Goal: Task Accomplishment & Management: Manage account settings

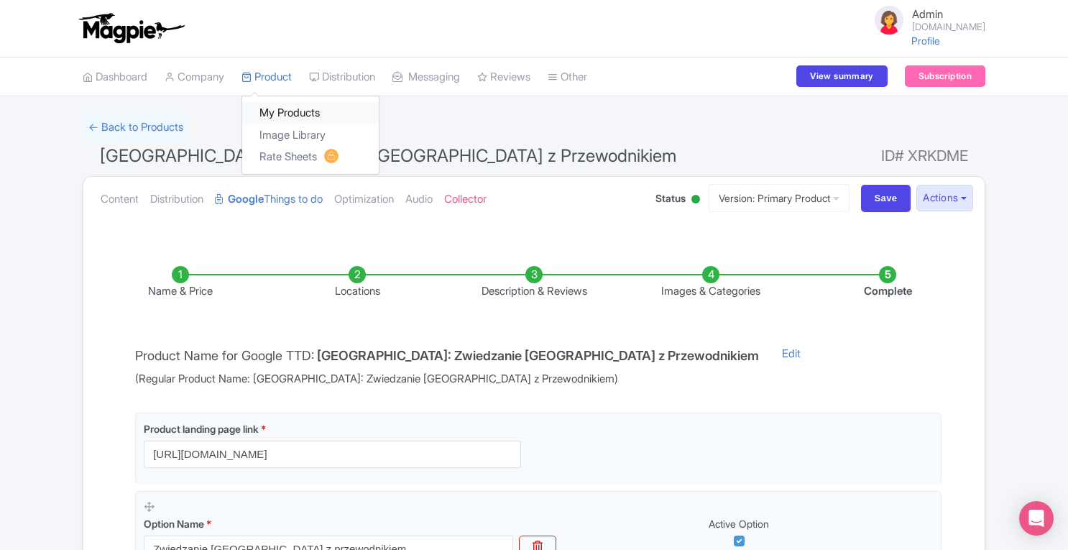
click at [280, 104] on link "My Products" at bounding box center [310, 113] width 137 height 22
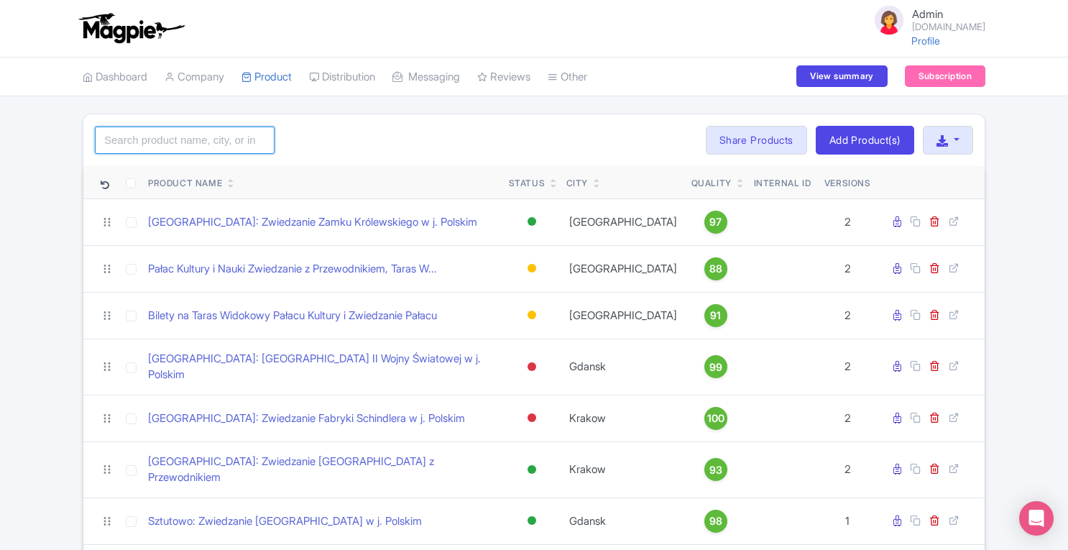
click at [187, 132] on input "search" at bounding box center [185, 140] width 180 height 27
paste input "Kraków: Zwiedzanie Muzeum Rynku Podziemnego z Przewodnikiem"
type input "Kraków: Zwiedzanie Muzeum Rynku Podziemnego z Przewodnikiem"
click button "Search" at bounding box center [0, 0] width 0 height 0
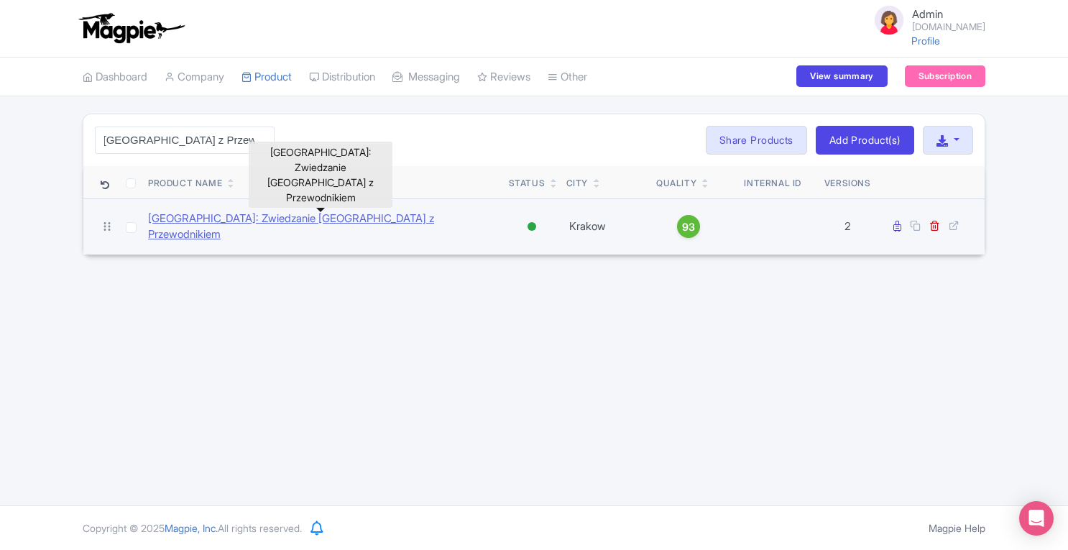
scroll to position [0, 0]
click at [459, 221] on link "Kraków: Zwiedzanie Muzeum Rynku Podziemnego z Przewodnikiem" at bounding box center [322, 227] width 349 height 32
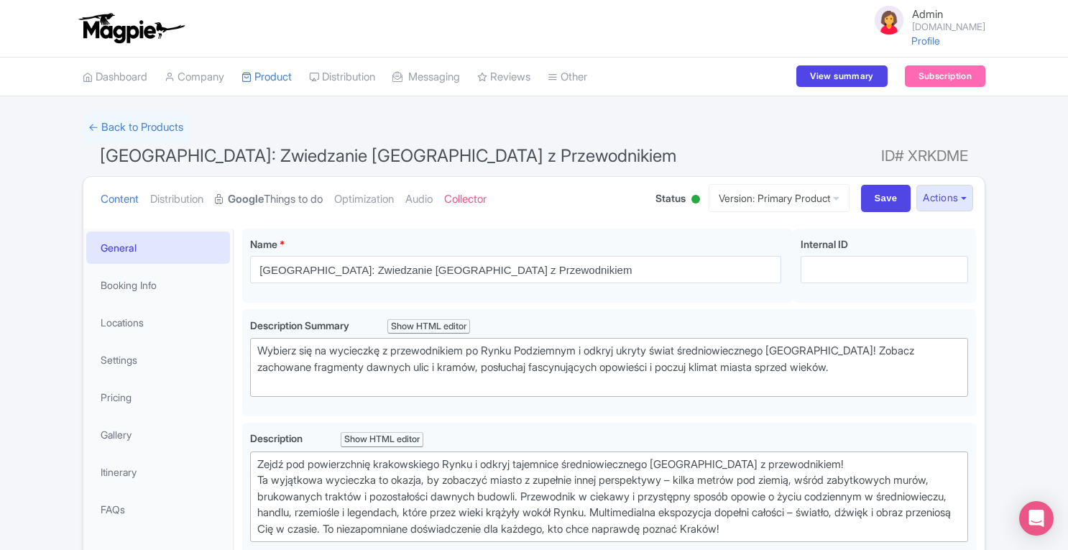
click at [273, 201] on link "Google Things to do" at bounding box center [269, 199] width 108 height 45
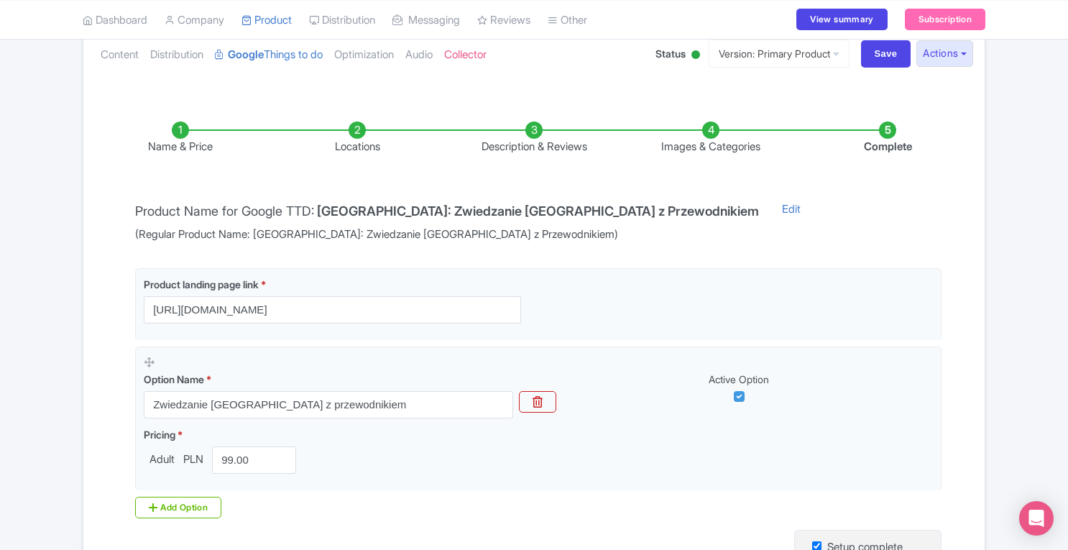
scroll to position [143, 0]
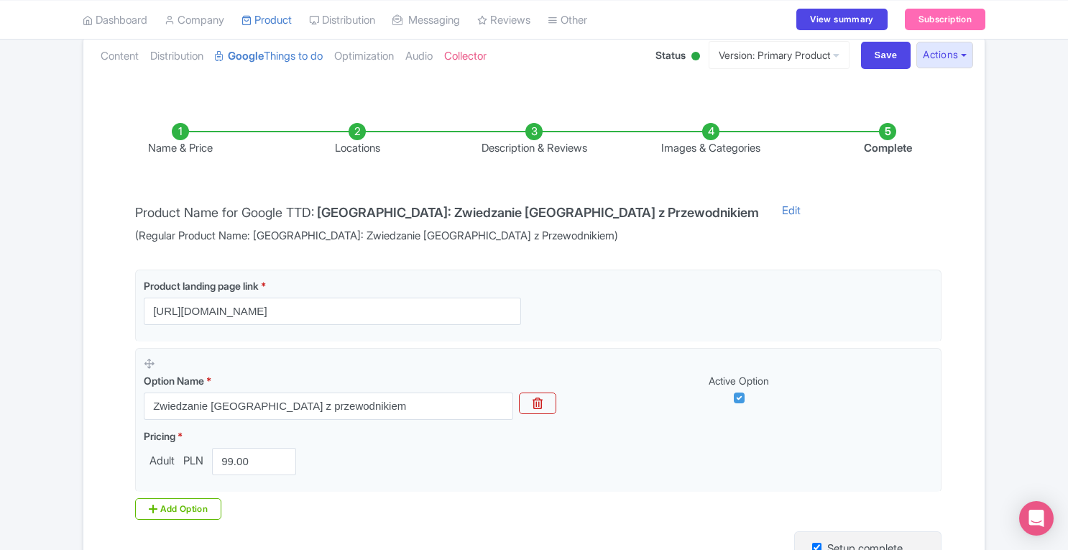
click at [357, 129] on li "Locations" at bounding box center [357, 140] width 177 height 34
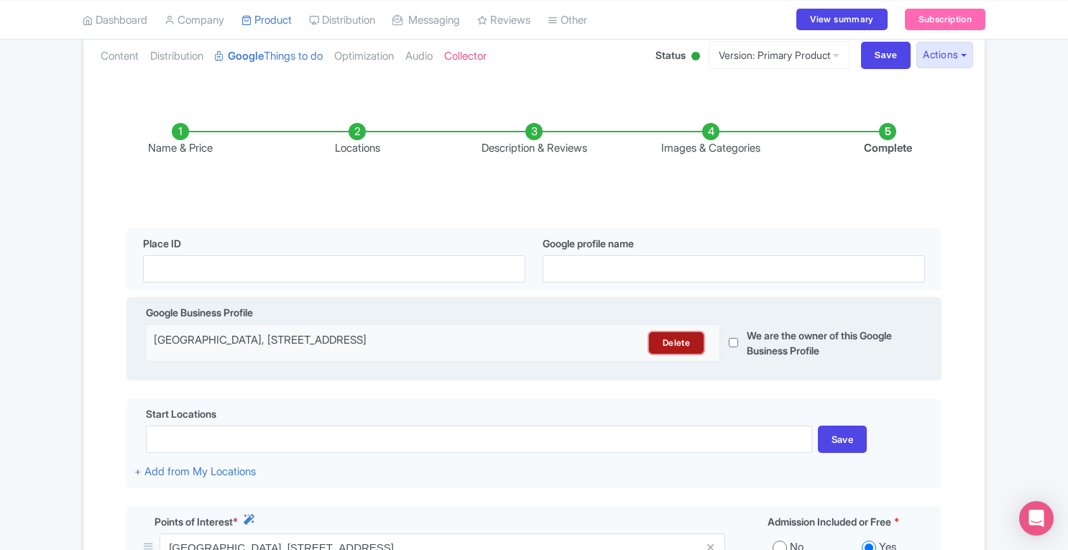
click at [663, 344] on link "Delete" at bounding box center [676, 343] width 55 height 22
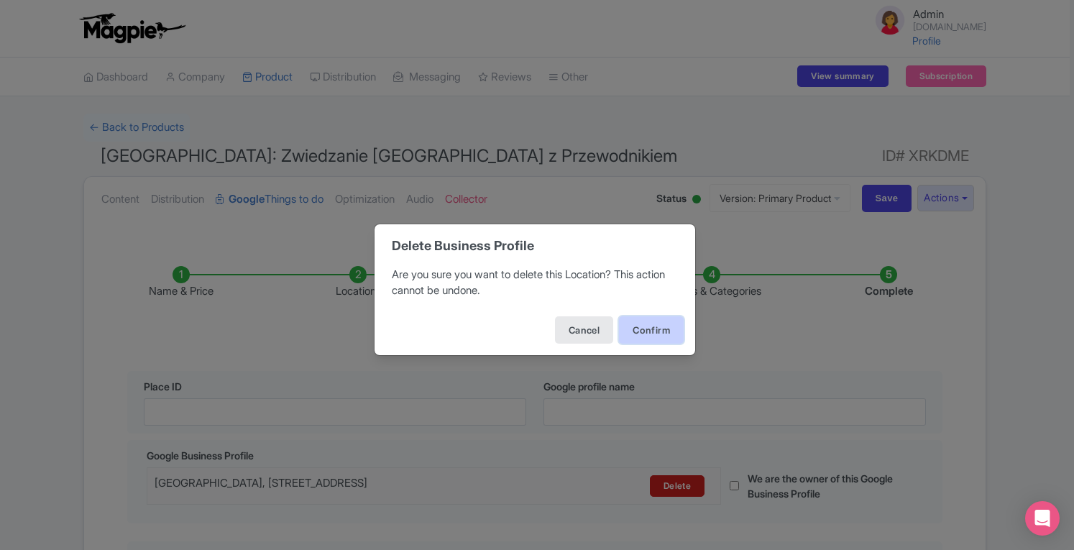
click at [656, 336] on button "Confirm" at bounding box center [651, 329] width 65 height 27
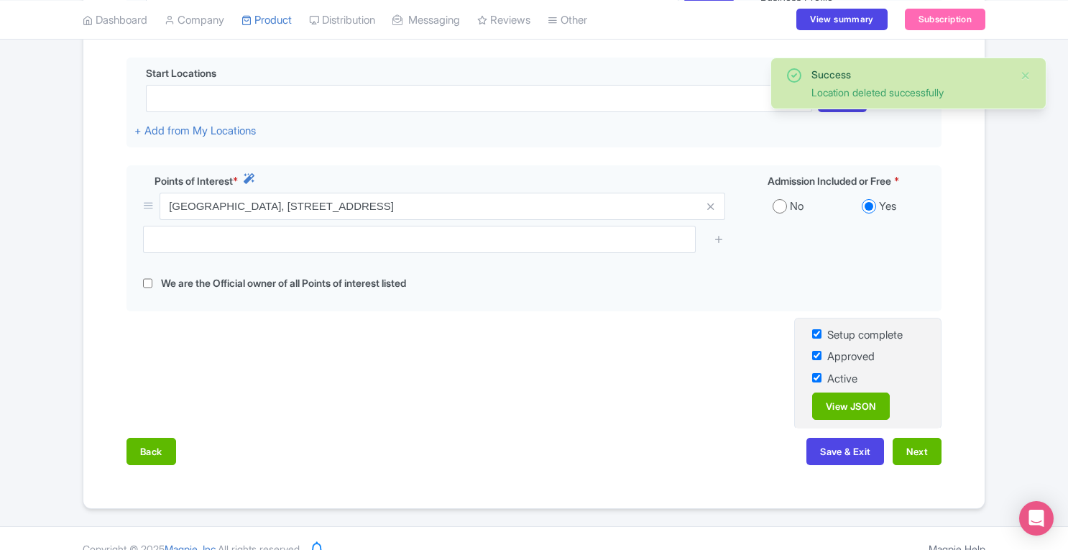
scroll to position [493, 0]
click at [905, 459] on button "Next" at bounding box center [917, 451] width 49 height 27
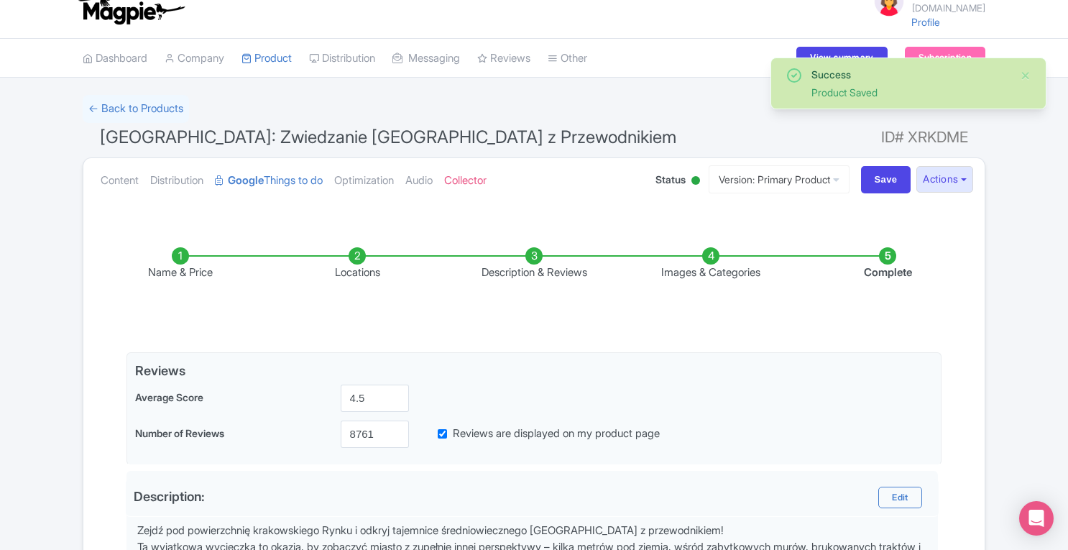
scroll to position [496, 0]
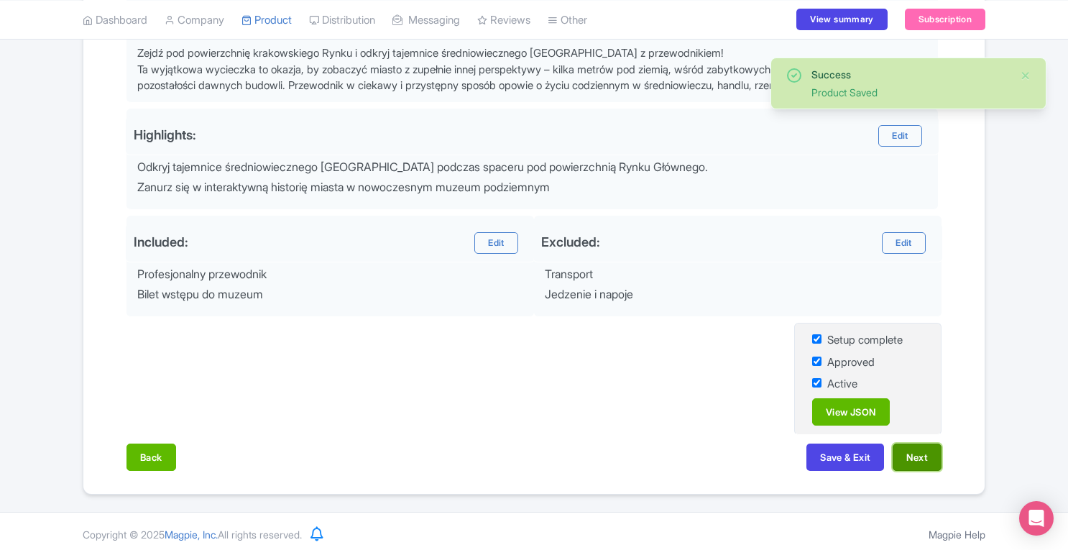
click at [930, 455] on button "Next" at bounding box center [917, 457] width 49 height 27
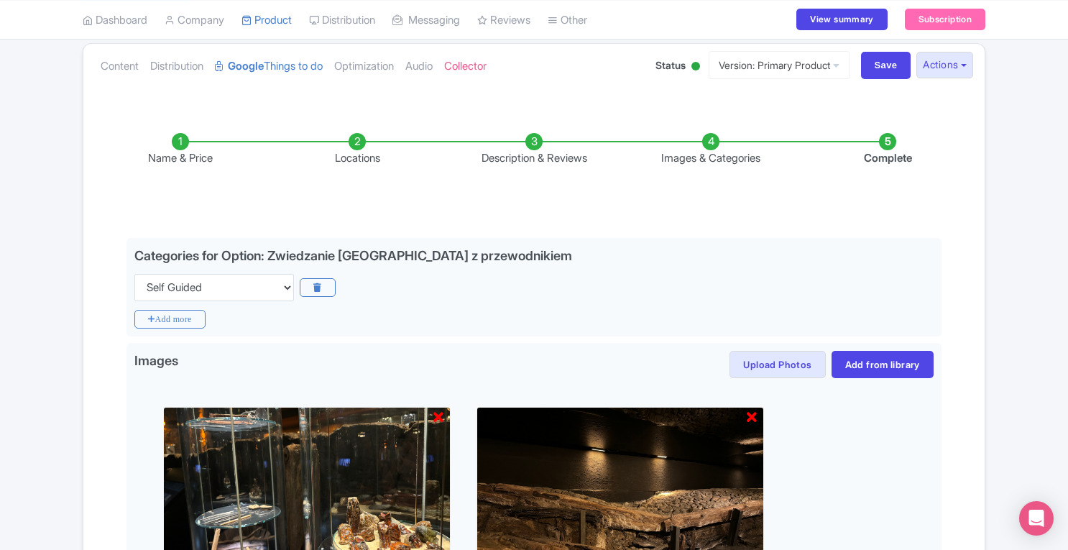
scroll to position [160, 0]
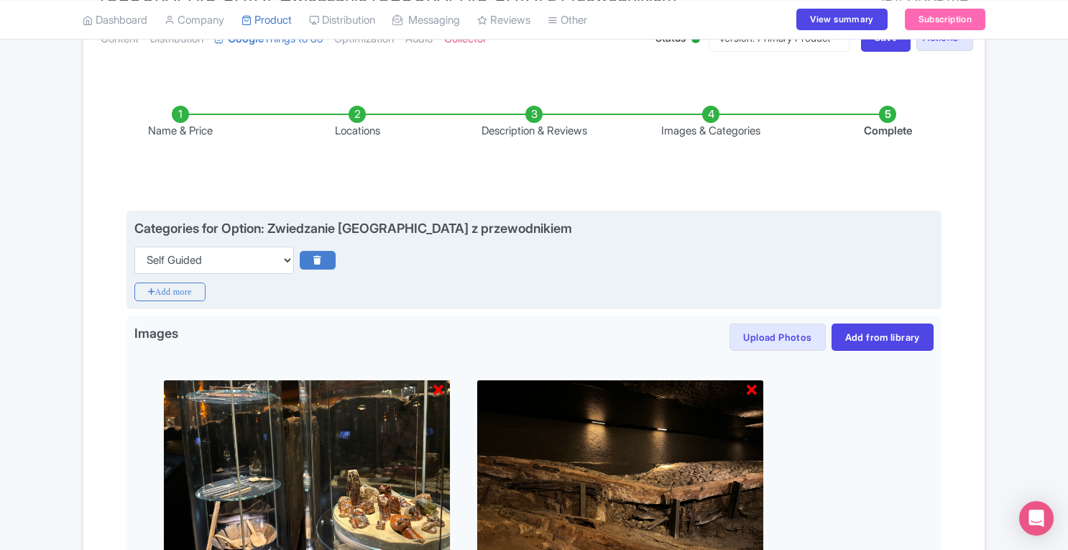
click at [319, 257] on icon at bounding box center [317, 260] width 35 height 19
click at [321, 251] on icon at bounding box center [317, 260] width 35 height 19
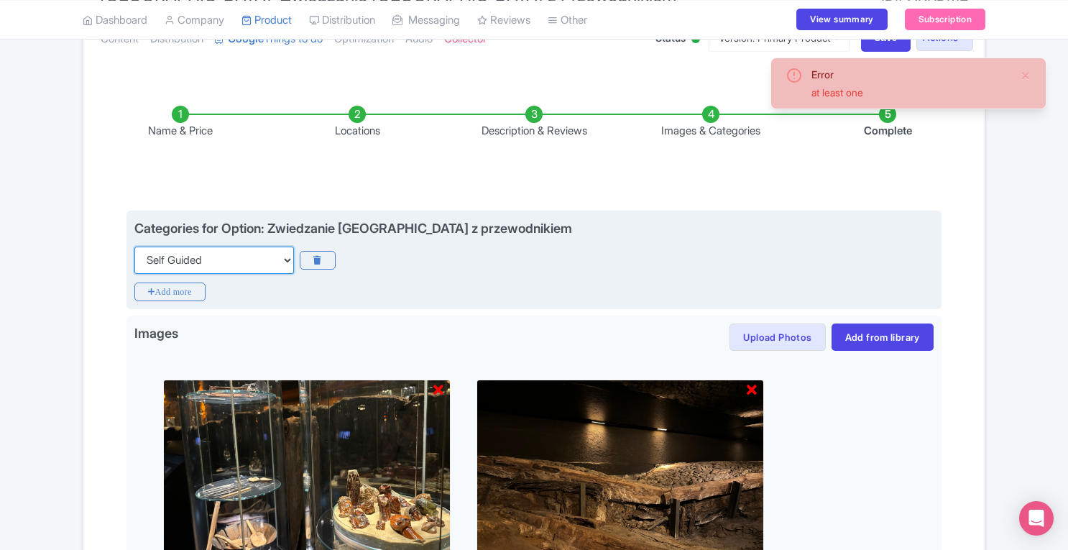
click at [246, 265] on select "Choose categories Adults Only Animals Audio Guide Beaches Bike Tours Boat Tours…" at bounding box center [214, 260] width 160 height 27
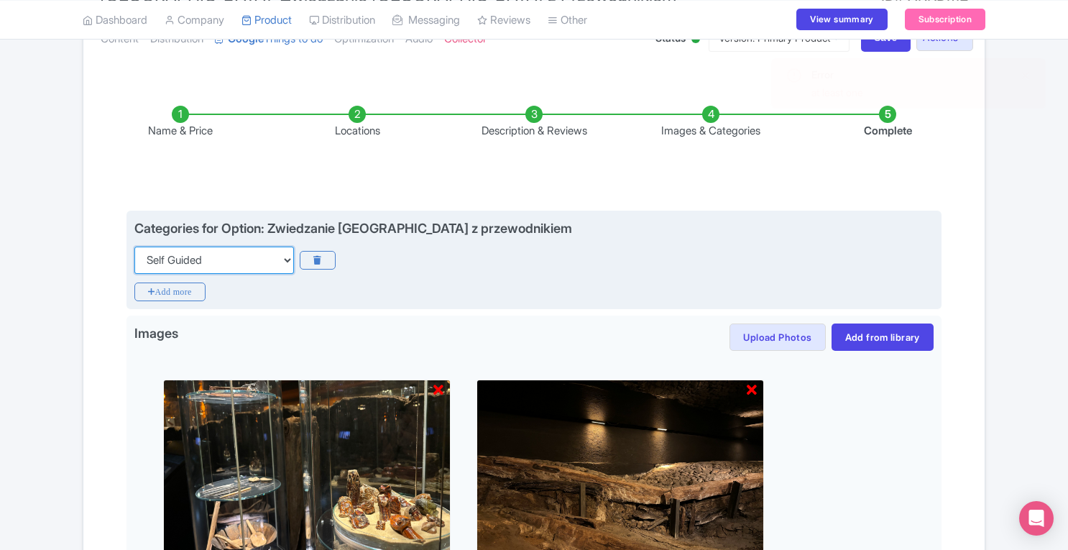
select select "guided-tours"
click at [134, 247] on select "Choose categories Adults Only Animals Audio Guide Beaches Bike Tours Boat Tours…" at bounding box center [214, 260] width 160 height 27
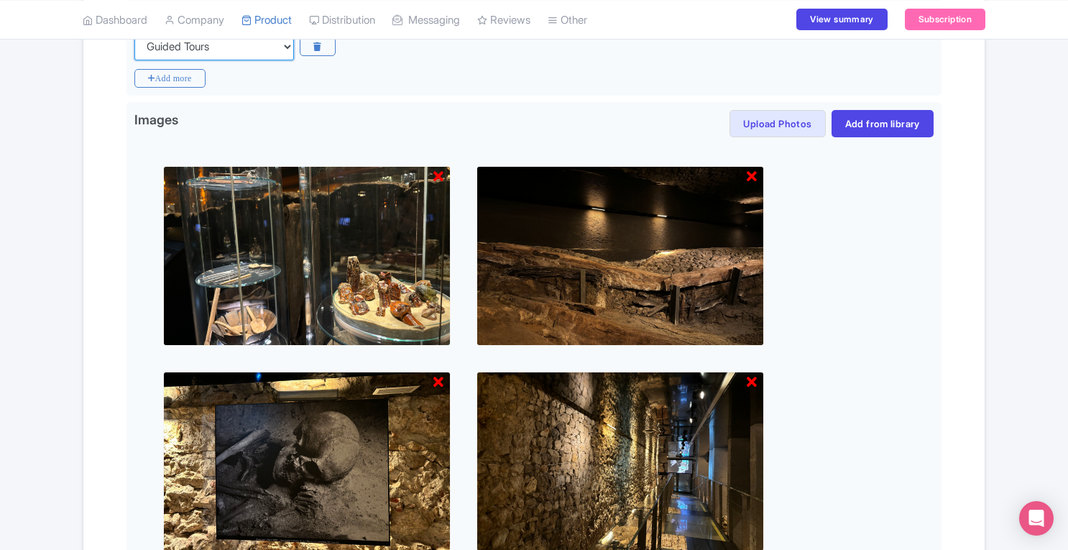
scroll to position [647, 0]
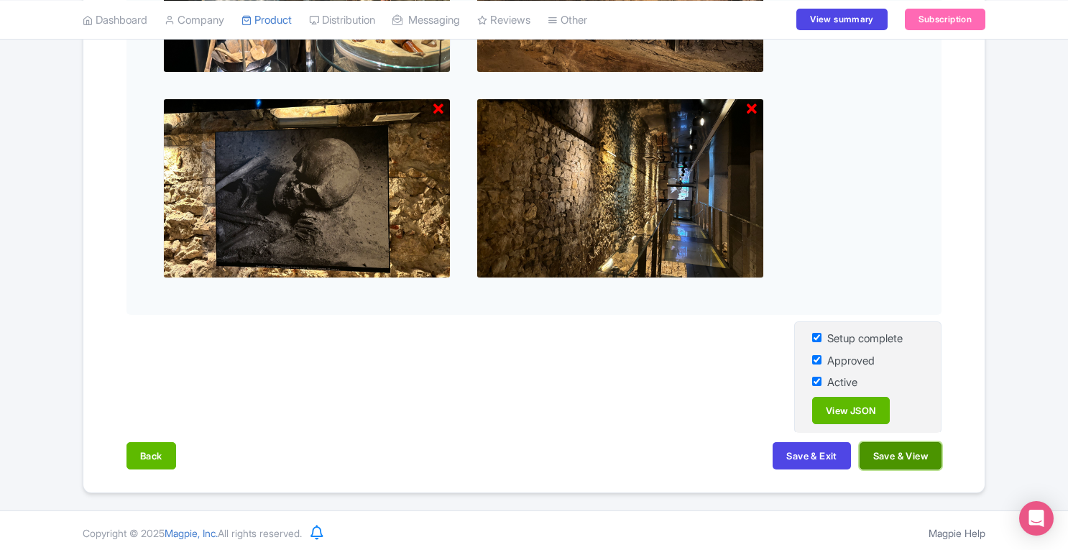
click at [904, 456] on button "Save & View" at bounding box center [901, 455] width 82 height 27
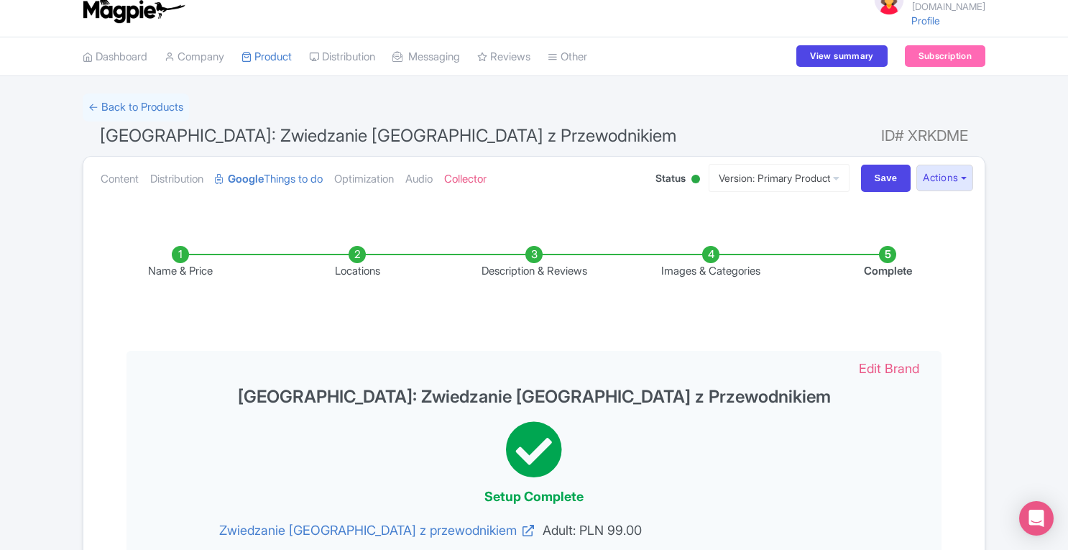
scroll to position [0, 0]
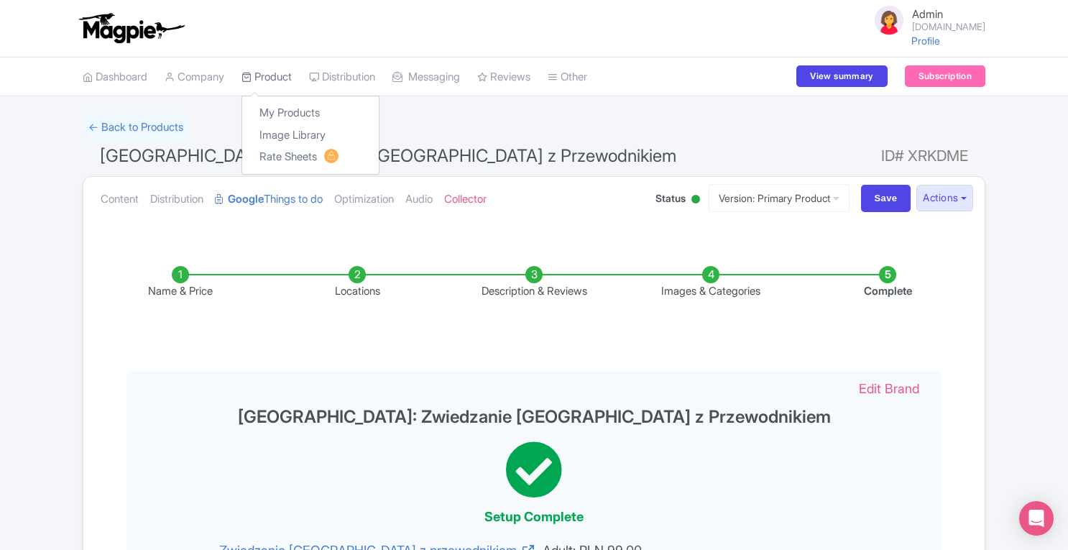
click at [288, 83] on link "Product" at bounding box center [267, 78] width 50 height 40
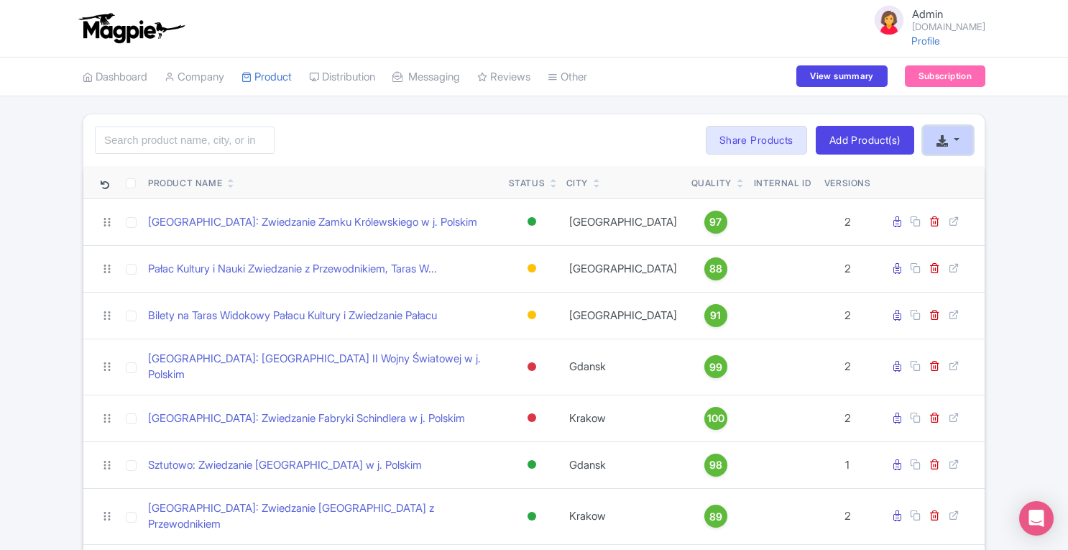
click at [940, 141] on icon "button" at bounding box center [943, 141] width 12 height 12
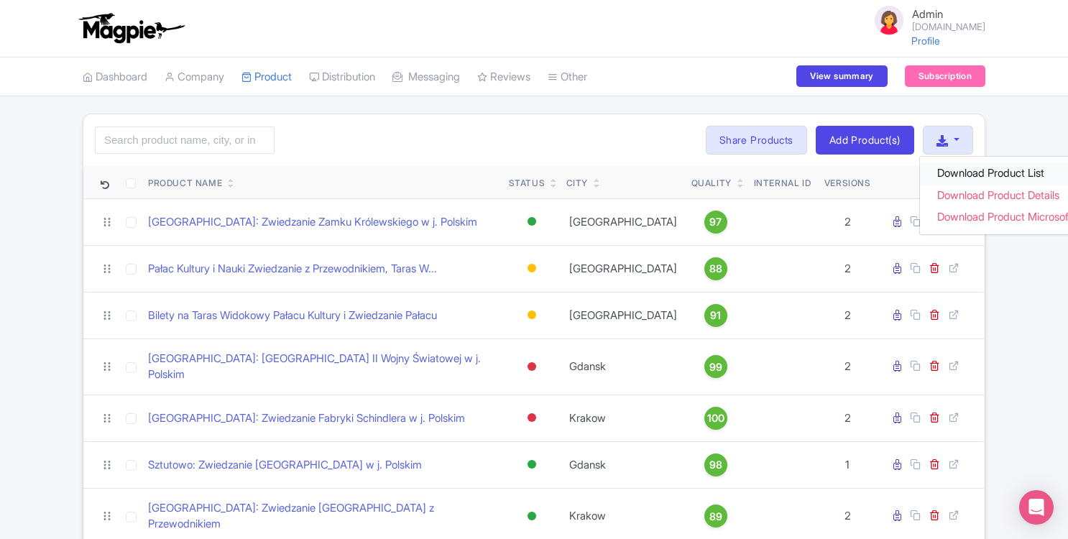
click at [952, 165] on link "Download Product List" at bounding box center [1015, 173] width 190 height 22
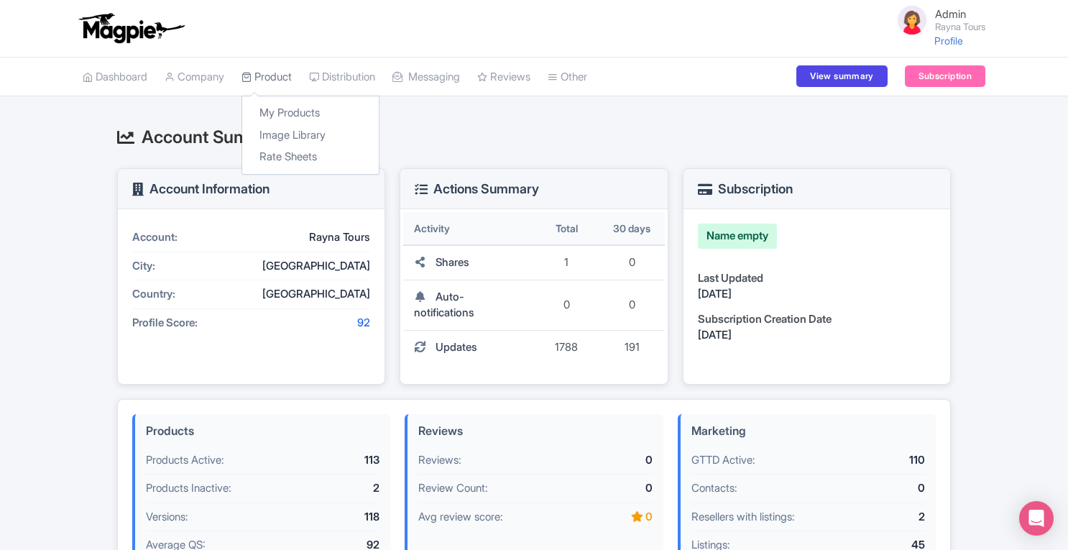
click at [266, 77] on link "Product" at bounding box center [267, 78] width 50 height 40
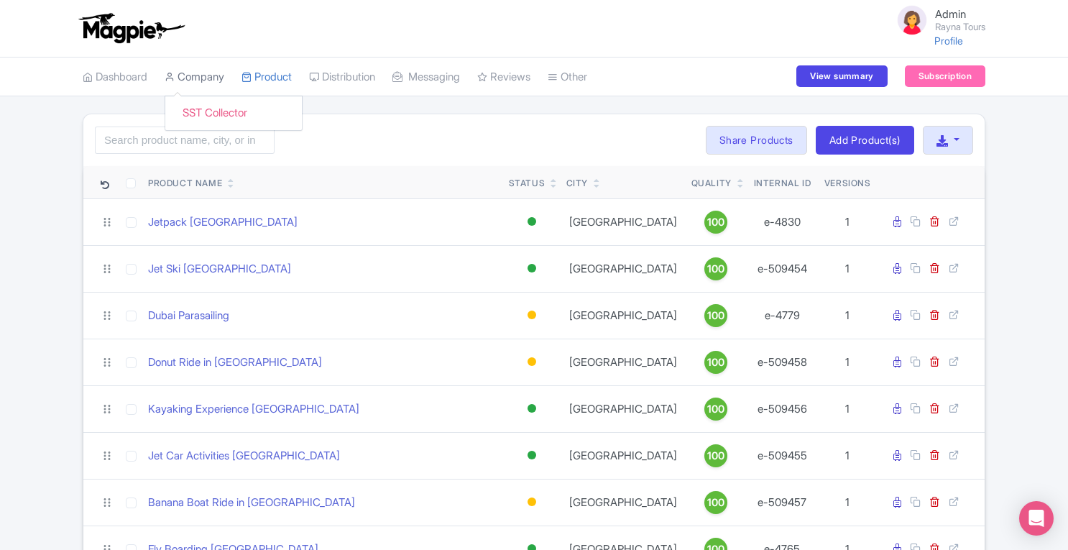
click at [197, 68] on link "Company" at bounding box center [195, 78] width 60 height 40
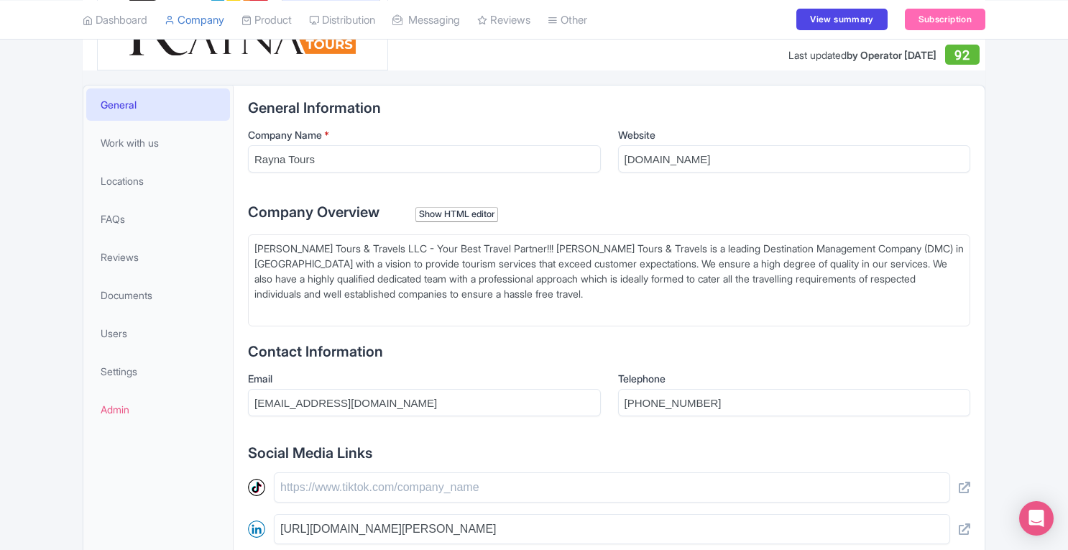
scroll to position [231, 0]
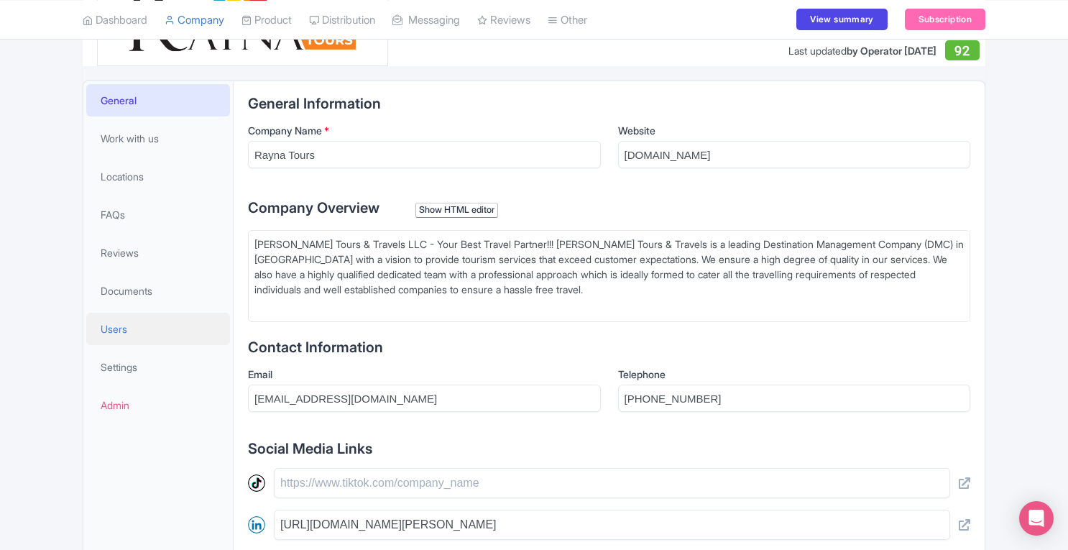
click at [109, 323] on span "Users" at bounding box center [114, 328] width 27 height 15
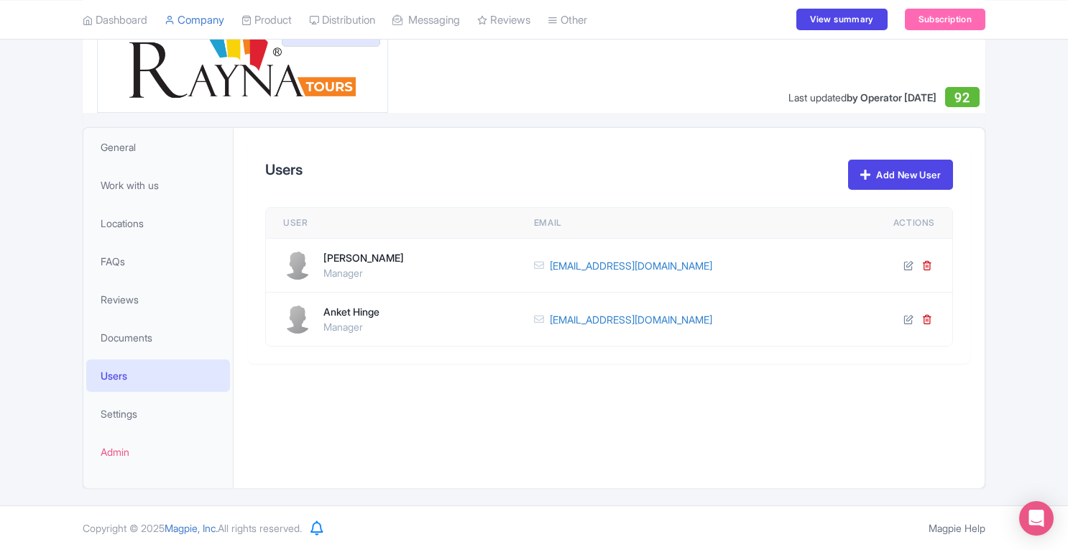
scroll to position [183, 0]
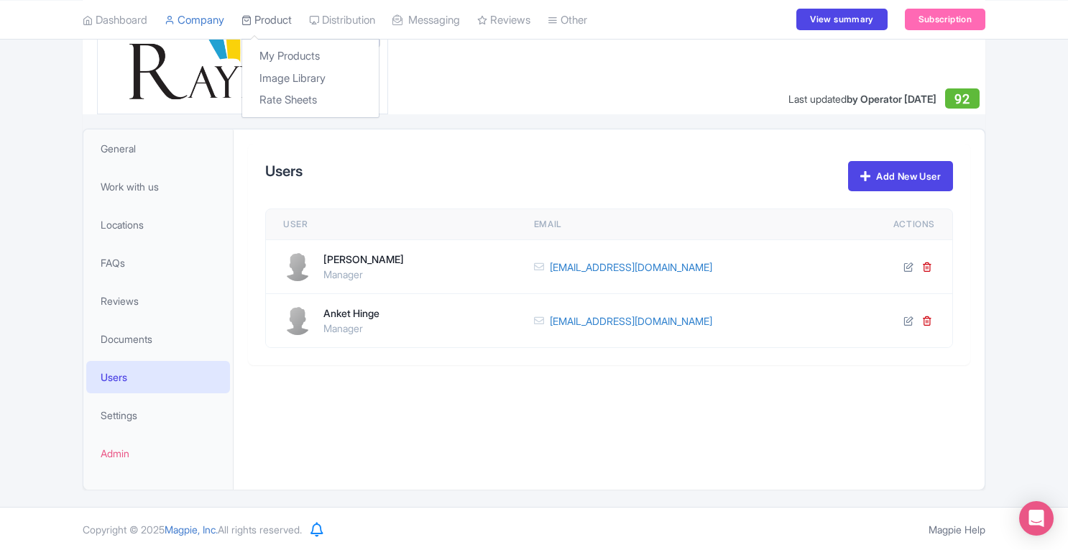
click at [275, 18] on link "Product" at bounding box center [267, 20] width 50 height 40
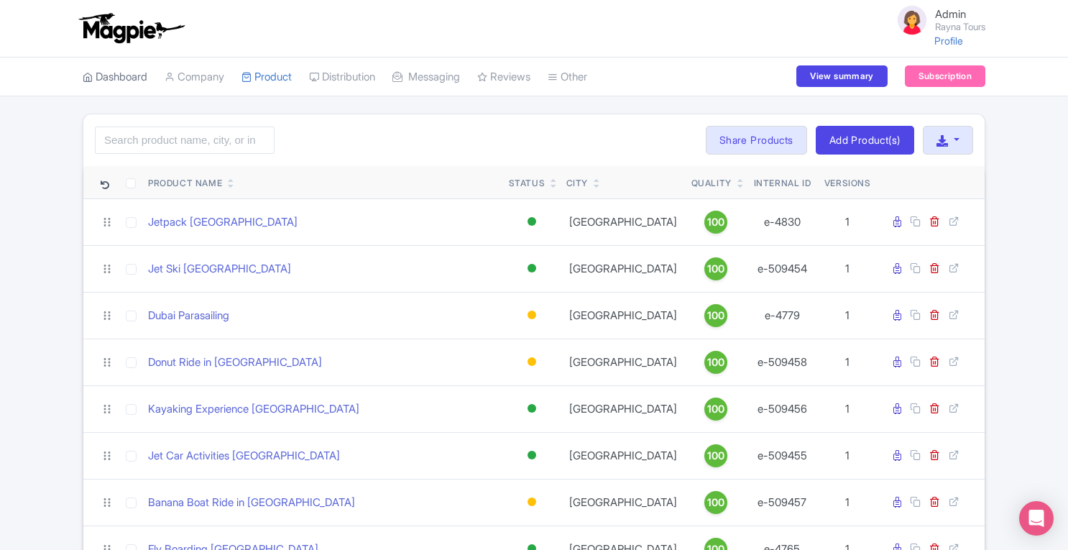
click at [131, 80] on link "Dashboard" at bounding box center [115, 78] width 65 height 40
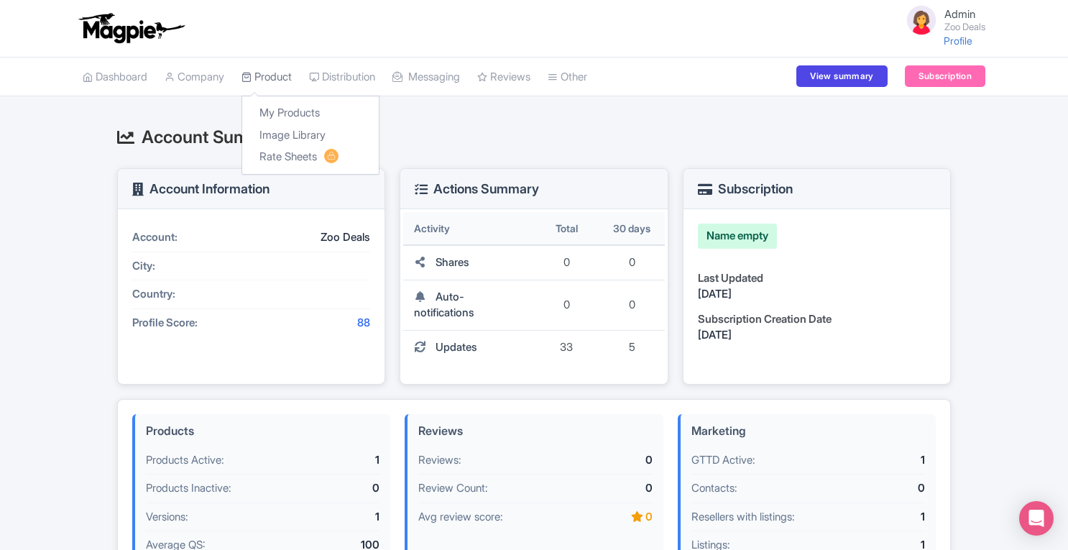
click at [273, 71] on link "Product" at bounding box center [267, 78] width 50 height 40
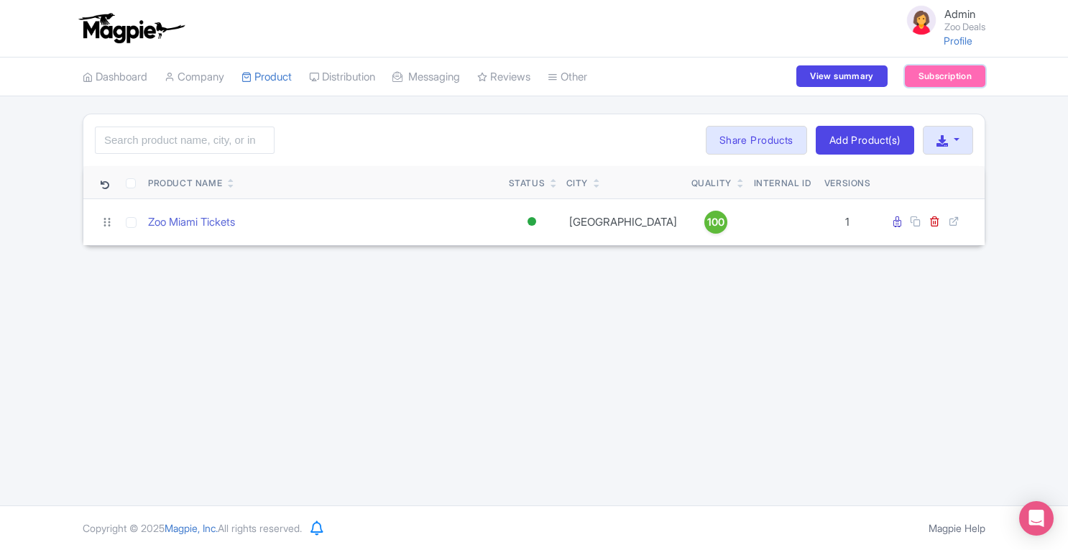
click at [943, 83] on link "Subscription" at bounding box center [945, 76] width 81 height 22
click at [946, 142] on icon "button" at bounding box center [943, 141] width 12 height 12
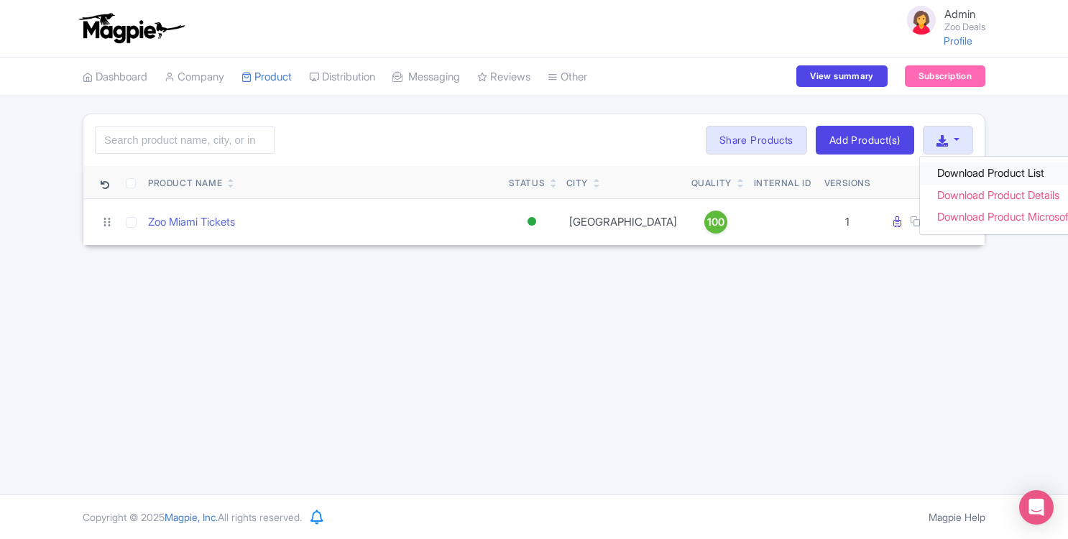
click at [973, 170] on link "Download Product List" at bounding box center [1015, 173] width 190 height 22
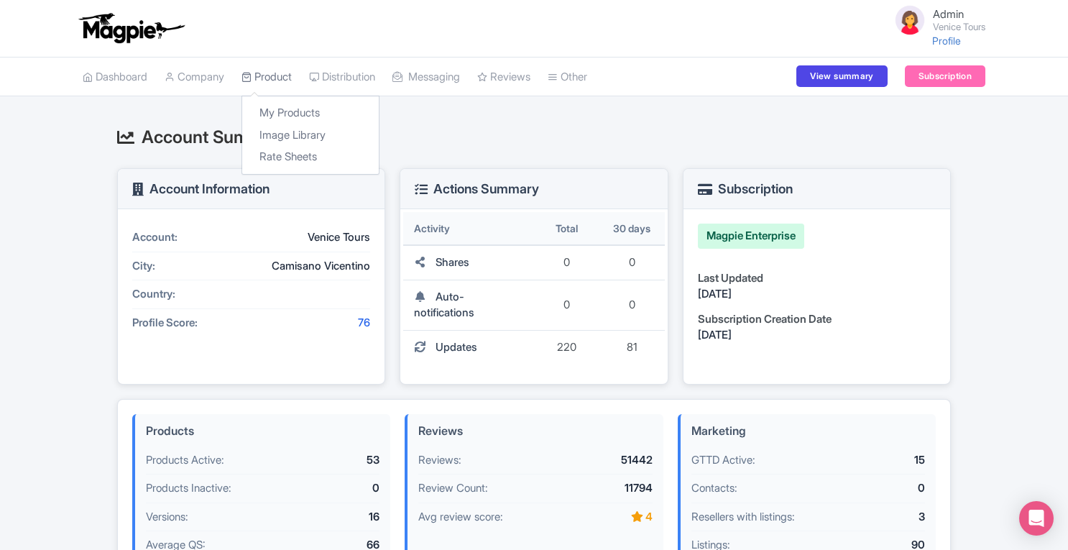
click at [270, 79] on link "Product" at bounding box center [267, 78] width 50 height 40
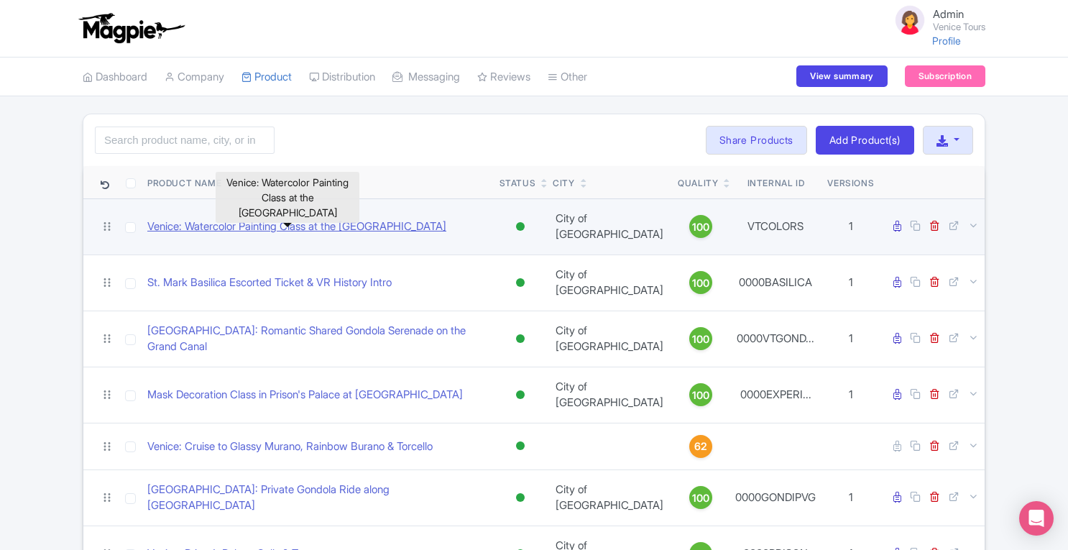
click at [357, 219] on link "Venice: Watercolor Painting Class at the [GEOGRAPHIC_DATA]" at bounding box center [296, 227] width 299 height 17
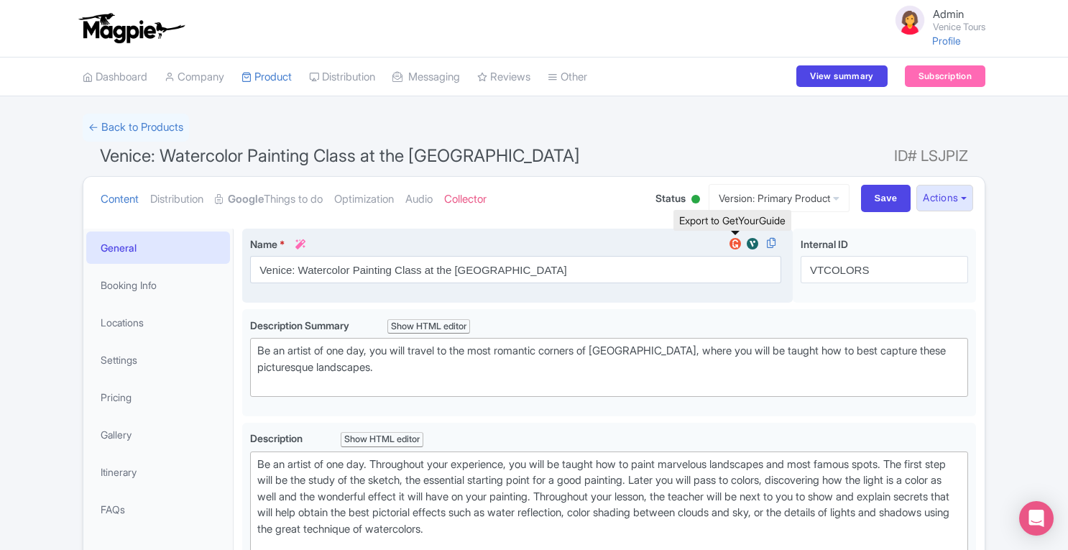
type trix-editor "<div>Be an artist of one day. Throughout your experience, you will be taught ho…"
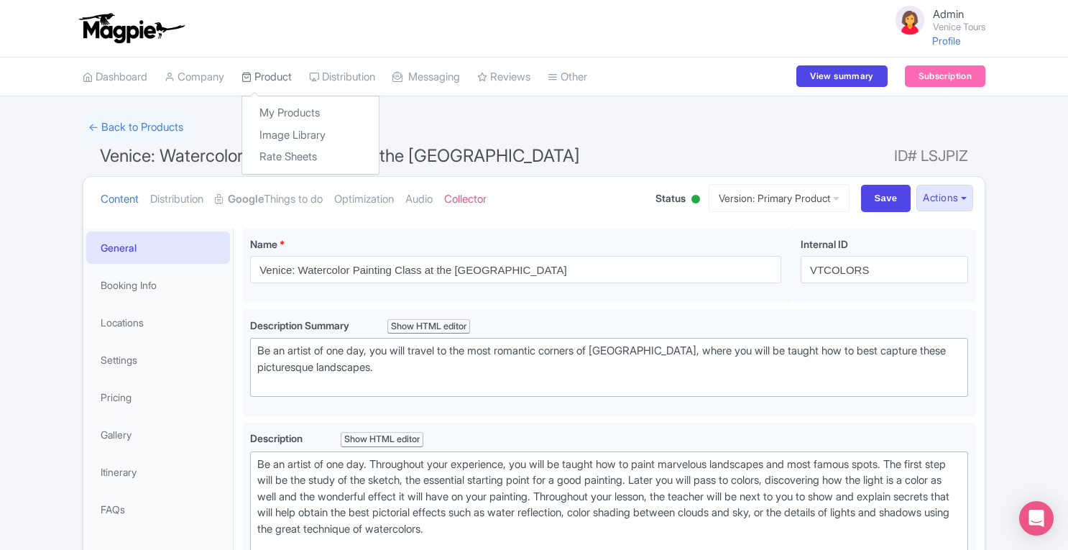
click at [289, 75] on link "Product" at bounding box center [267, 78] width 50 height 40
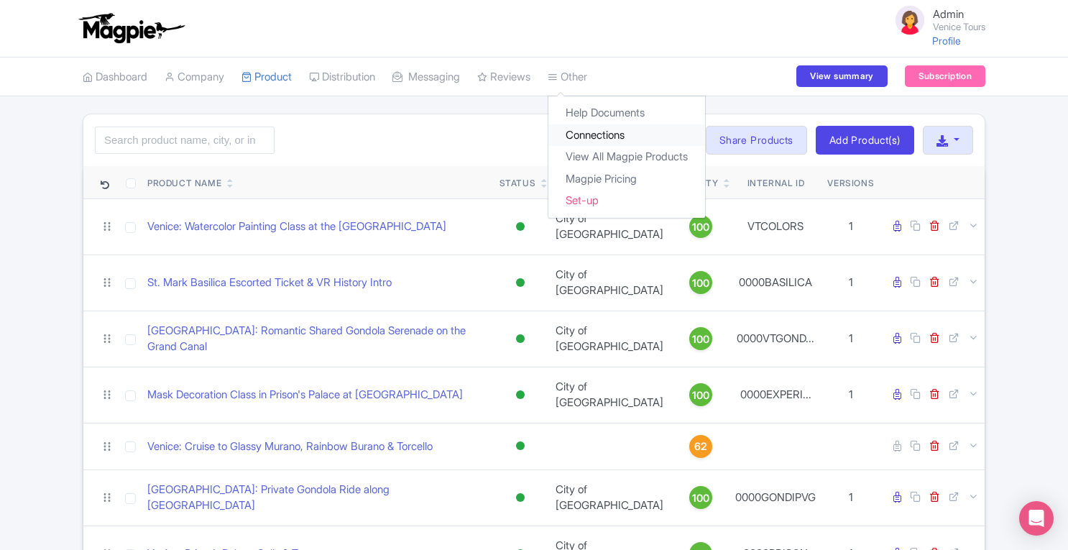
click at [601, 133] on link "Connections" at bounding box center [626, 135] width 157 height 22
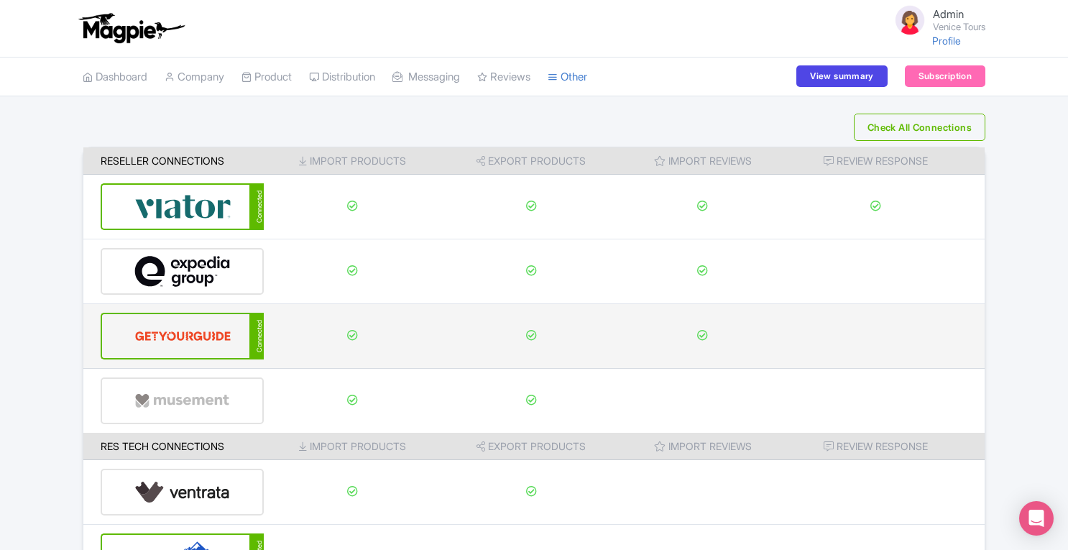
click at [211, 331] on img at bounding box center [182, 336] width 97 height 44
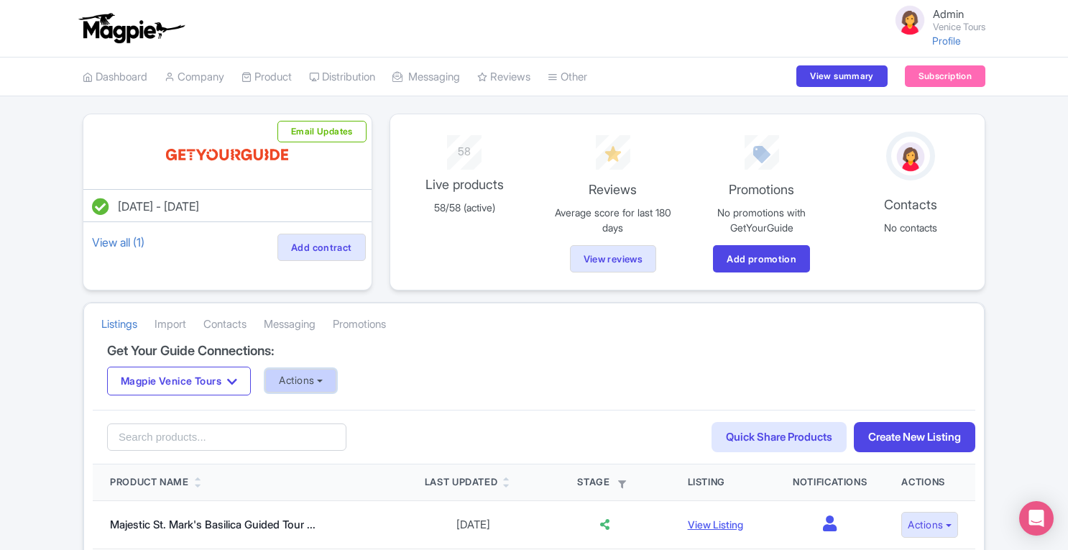
click at [293, 377] on button "Actions" at bounding box center [300, 381] width 71 height 24
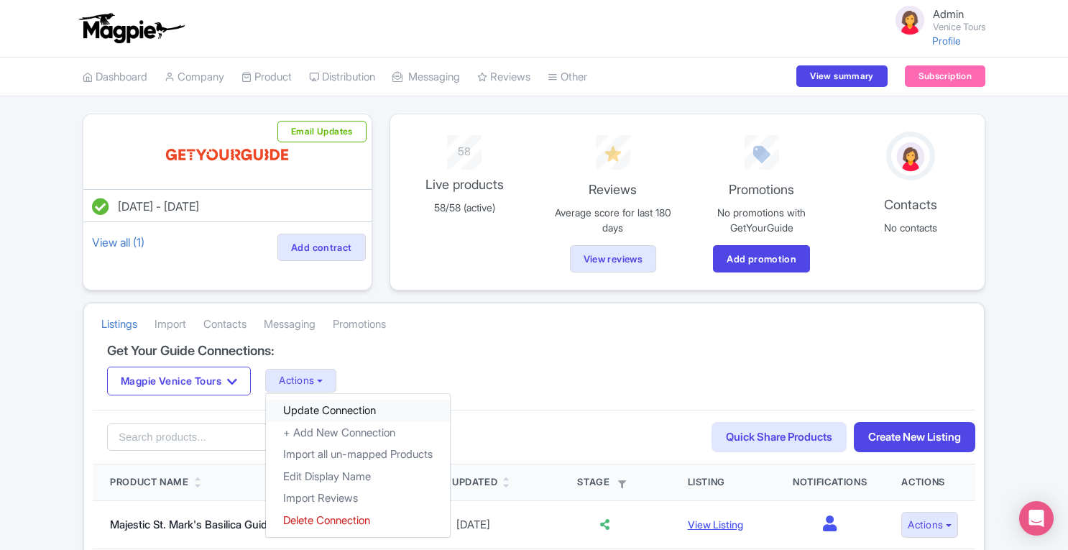
click at [319, 410] on link "Update Connection" at bounding box center [358, 411] width 184 height 22
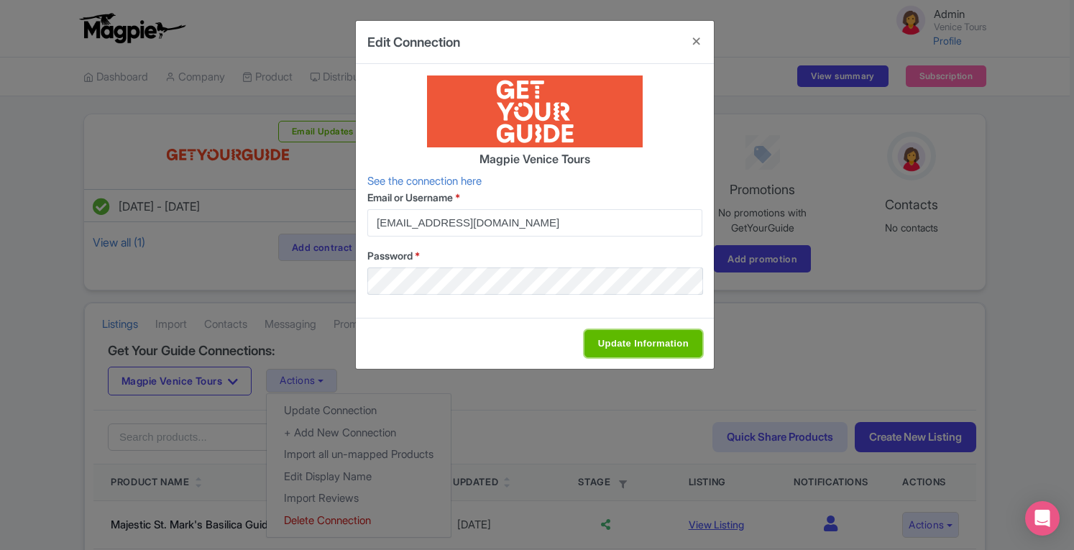
click at [612, 340] on input "Update Information" at bounding box center [643, 343] width 118 height 27
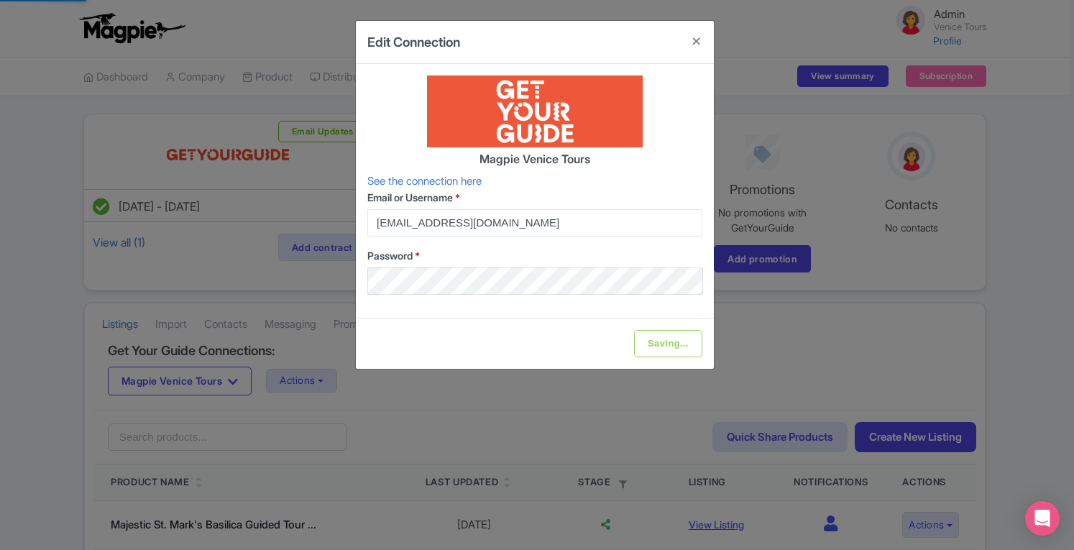
type input "Update Information"
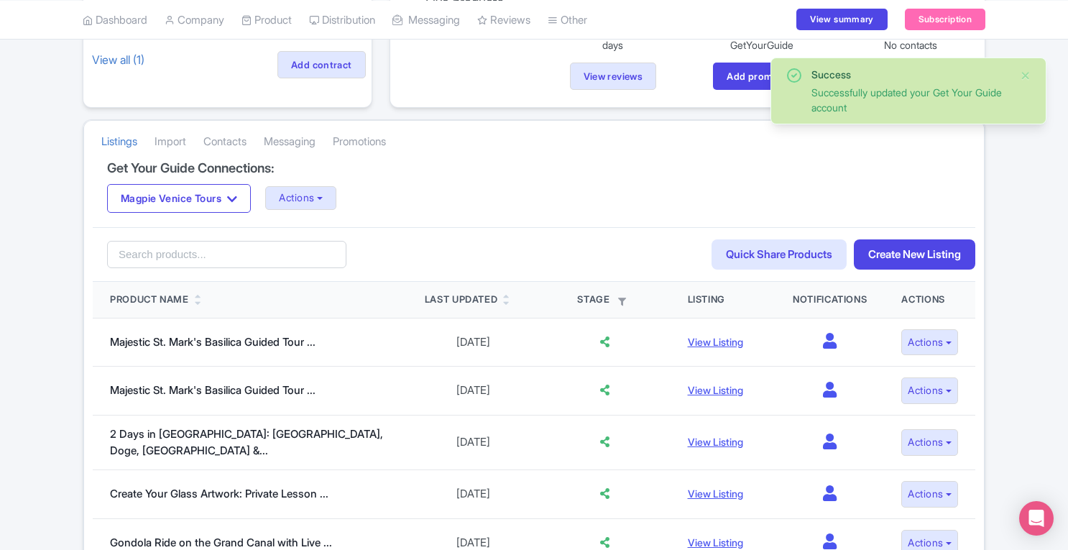
scroll to position [185, 0]
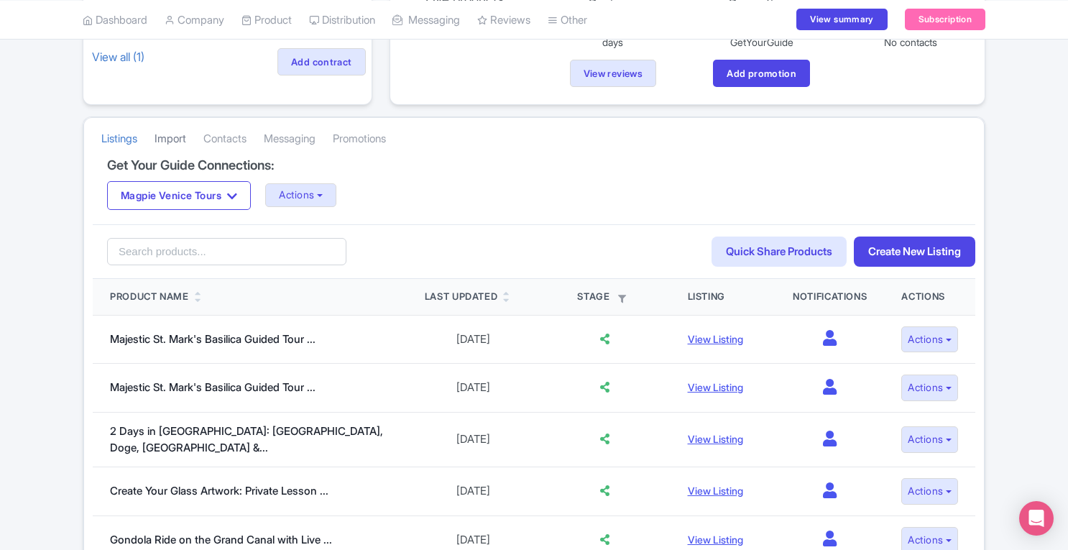
click at [170, 147] on link "Import" at bounding box center [171, 139] width 32 height 40
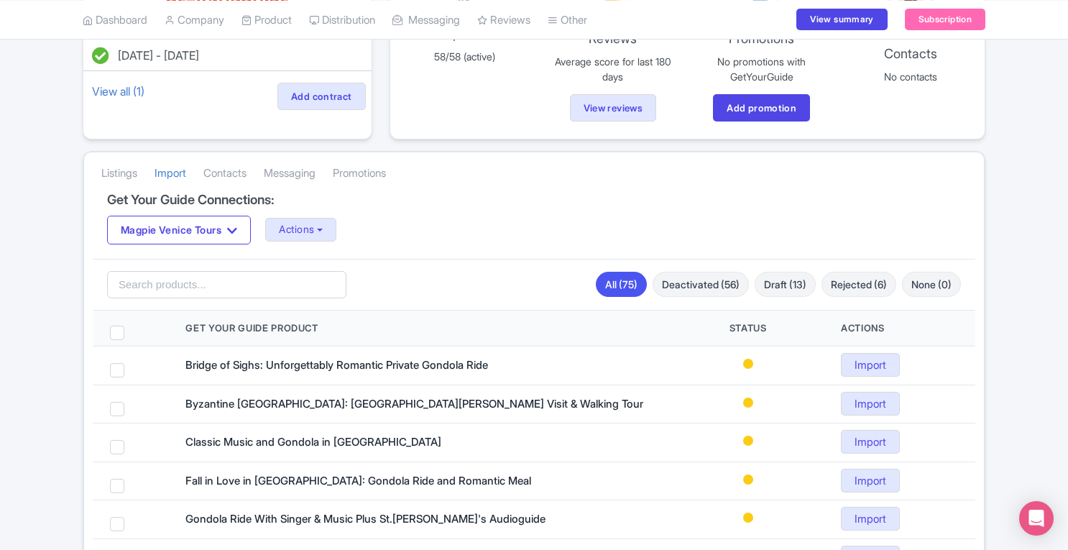
scroll to position [139, 0]
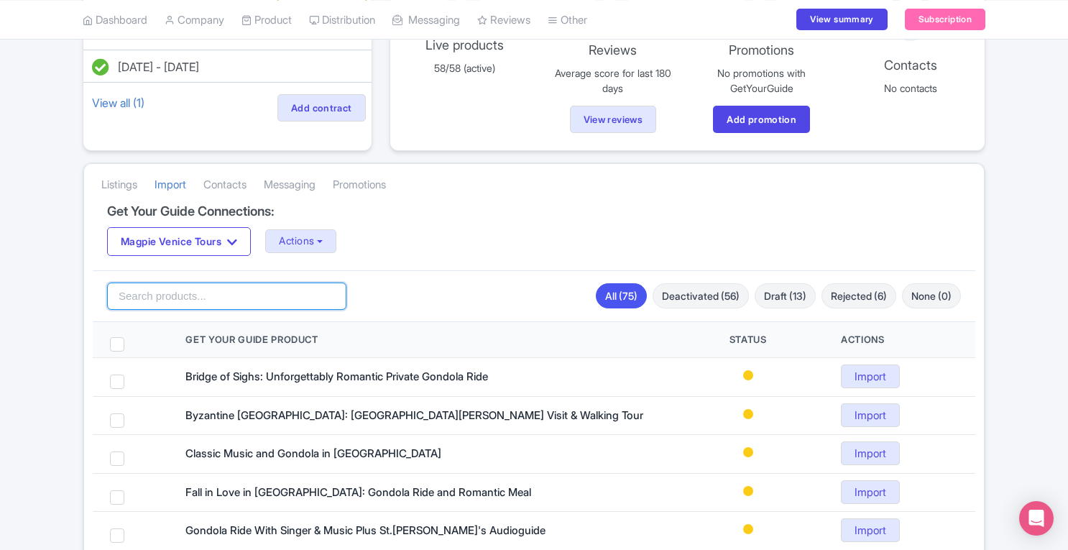
click at [185, 300] on input "search" at bounding box center [226, 296] width 239 height 27
paste input "Rialto Walk & Spritz Like a Local"
type input "Rialto Walk & Spritz Like a Local"
click at [494, 272] on div "Import Selected Rialto Walk & Spritz Like a Local Search All (75) Deactivated (…" at bounding box center [534, 296] width 883 height 52
click at [275, 299] on input "Rialto Walk & Spritz Like a Local" at bounding box center [226, 296] width 239 height 27
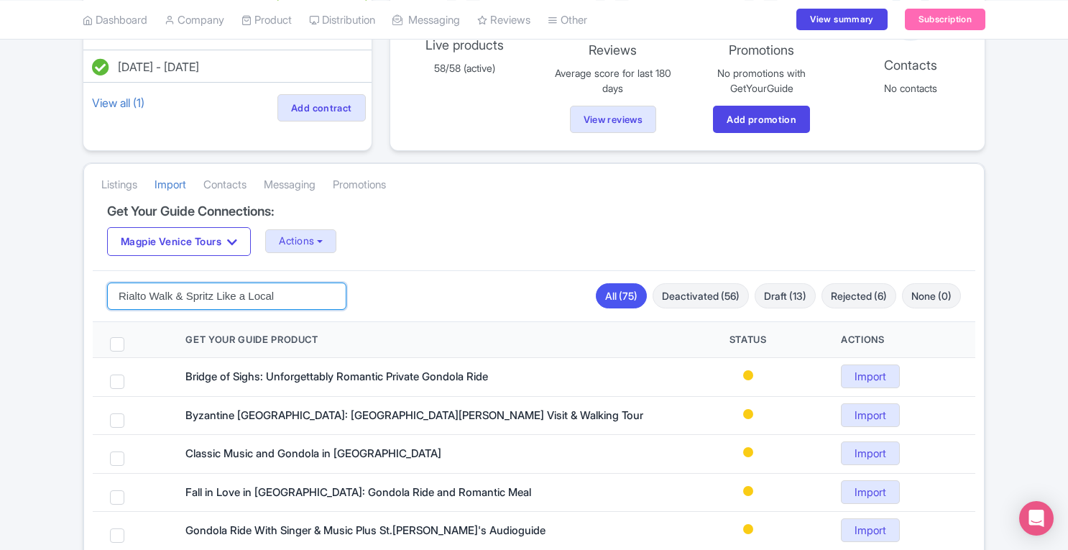
click button "Search" at bounding box center [0, 0] width 0 height 0
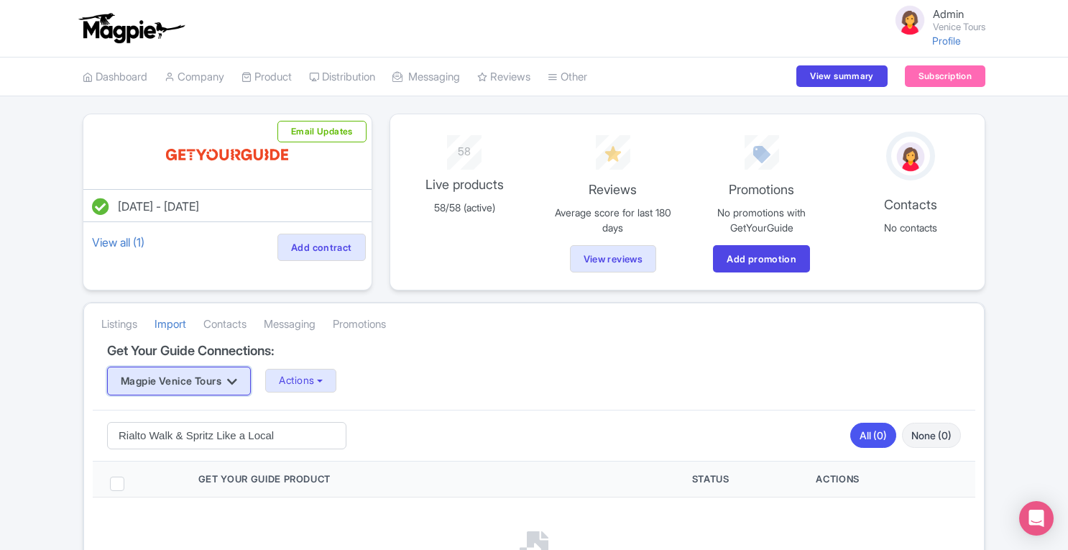
click at [244, 387] on button "Magpie Venice Tours" at bounding box center [179, 381] width 144 height 29
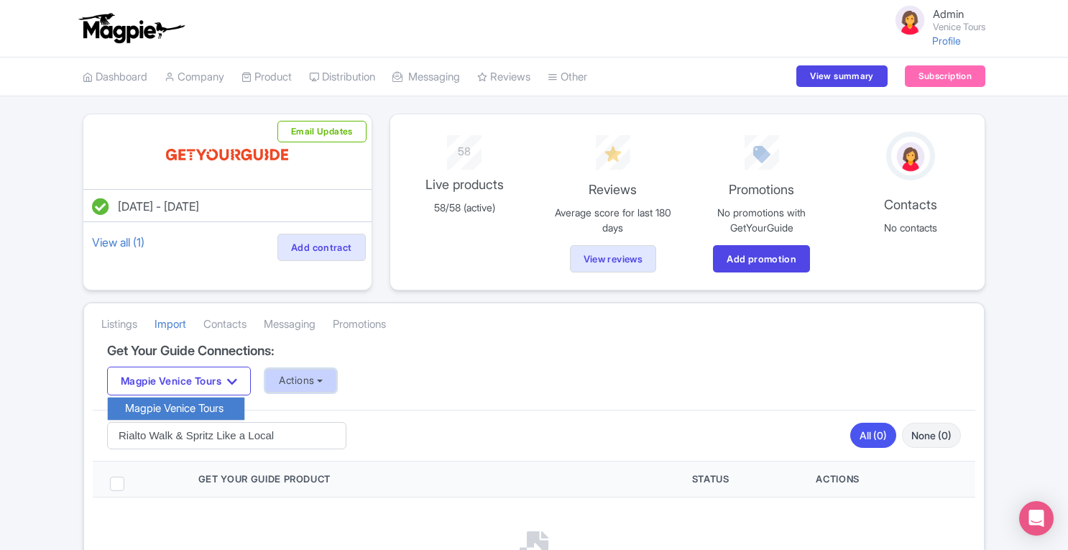
click at [313, 375] on button "Actions" at bounding box center [300, 381] width 71 height 24
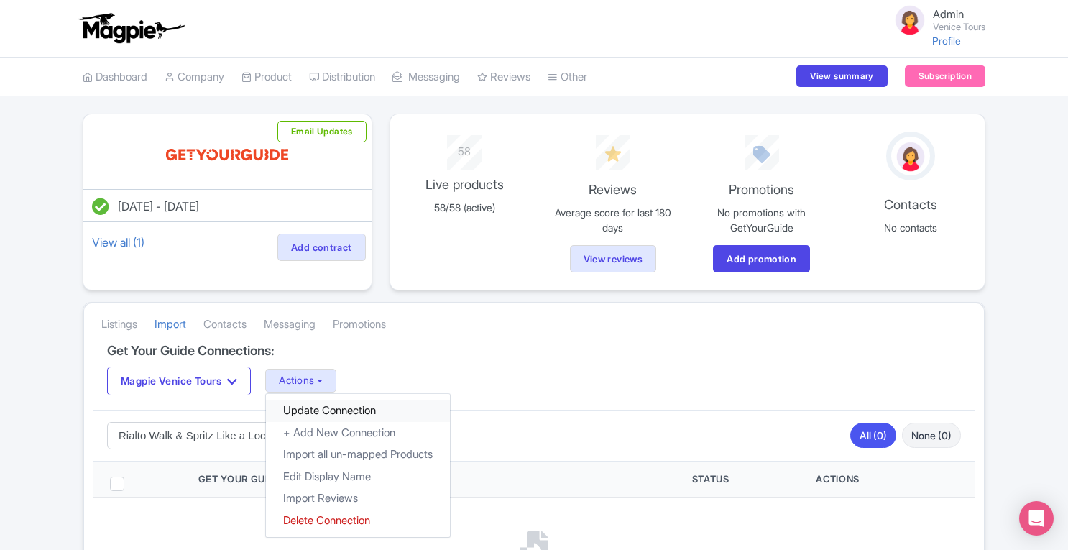
click at [349, 406] on link "Update Connection" at bounding box center [358, 411] width 184 height 22
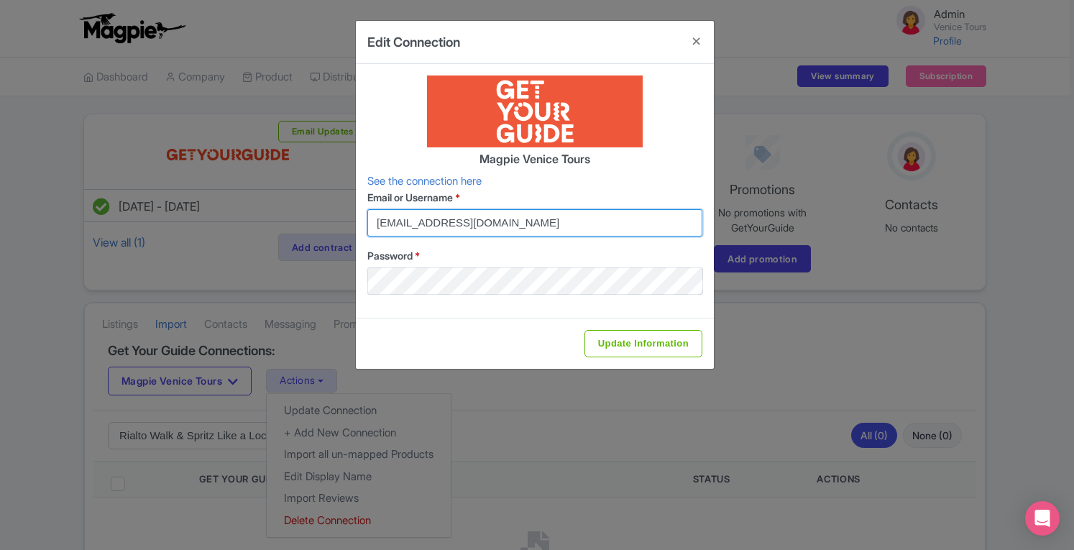
drag, startPoint x: 543, startPoint y: 226, endPoint x: 344, endPoint y: 221, distance: 199.2
click at [344, 221] on div "Edit Connection Magpie Venice Tours See the connection here Email or Username *…" at bounding box center [537, 275] width 1074 height 550
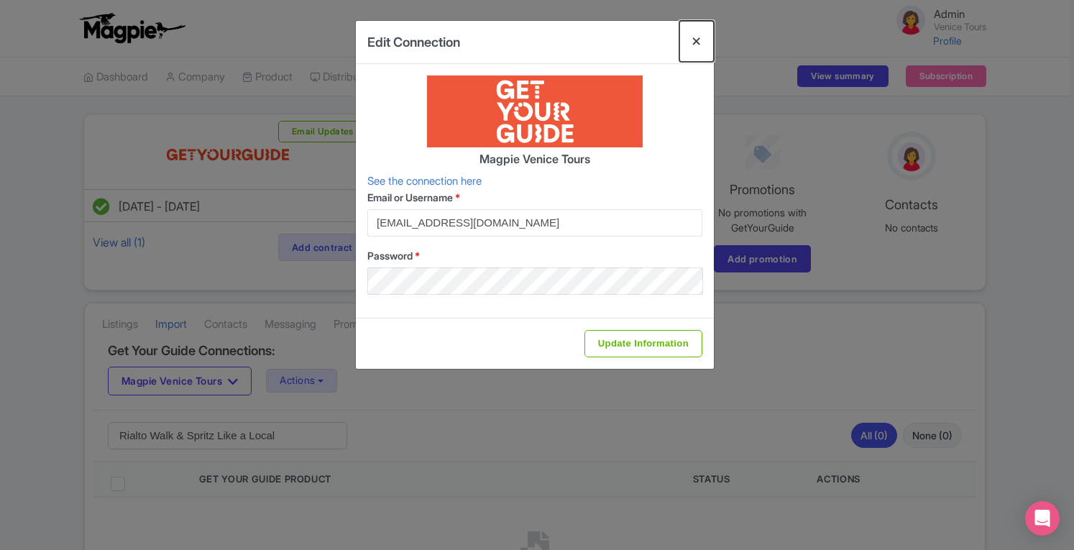
click at [699, 42] on button "Close" at bounding box center [696, 41] width 35 height 41
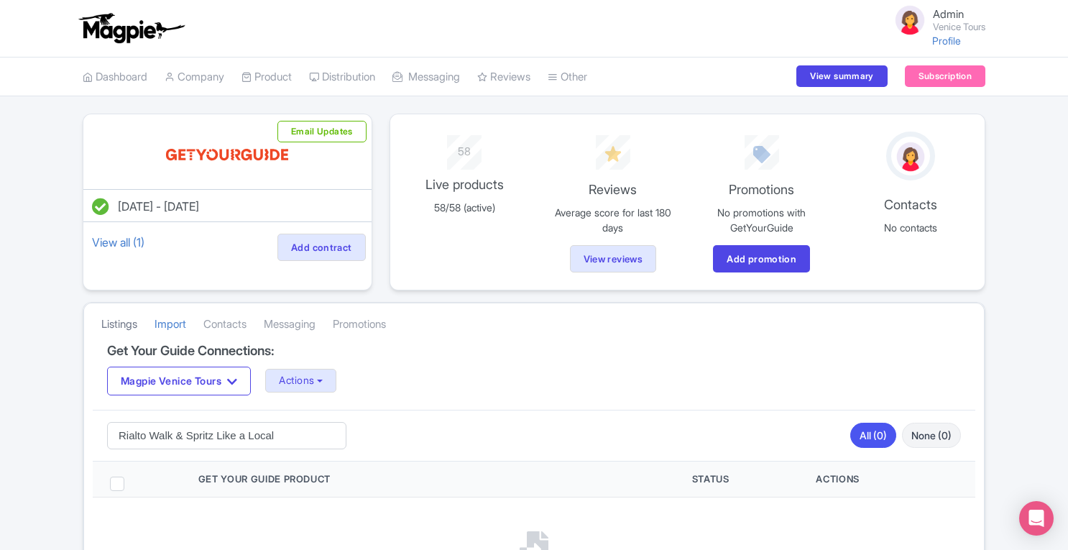
click at [114, 320] on link "Listings" at bounding box center [119, 325] width 36 height 40
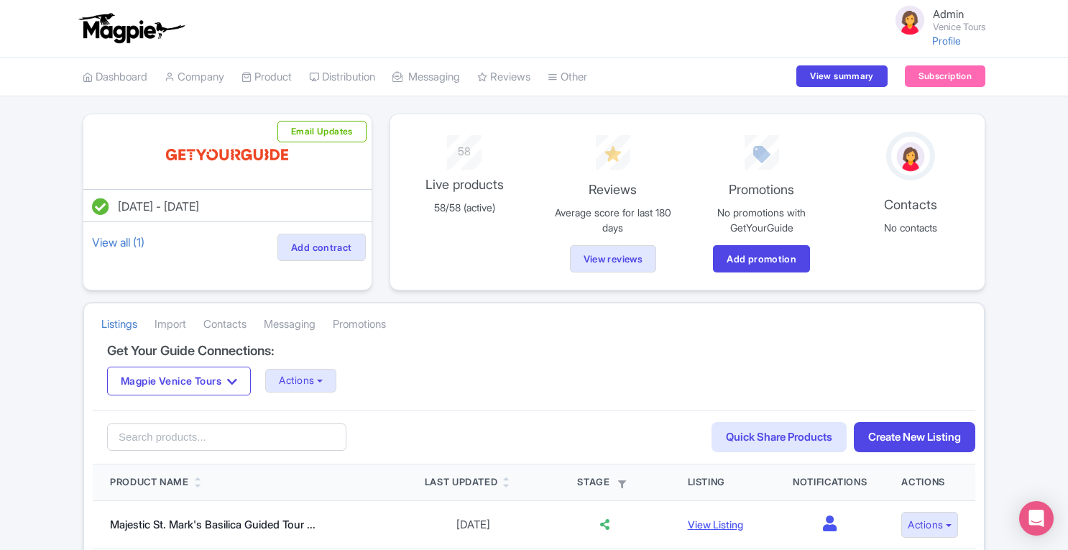
click at [234, 448] on div "Search Quick Share Products Create New Listing" at bounding box center [534, 437] width 883 height 55
click at [231, 442] on input "search" at bounding box center [226, 436] width 239 height 27
paste input "Venice: San Marco to Rialto Walk & Spritz Like a Local"
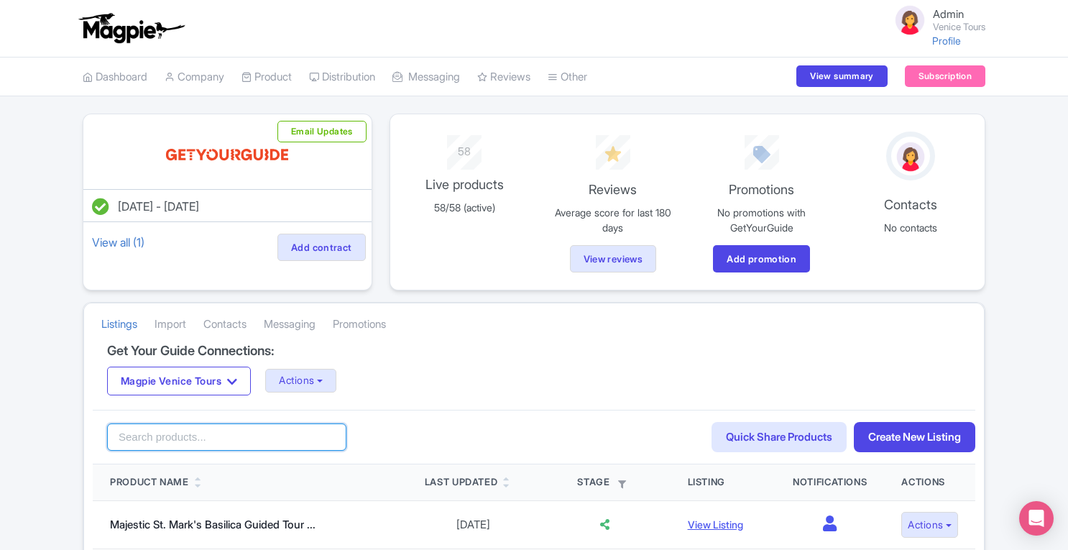
click at [231, 442] on input "search" at bounding box center [226, 436] width 239 height 27
drag, startPoint x: 223, startPoint y: 432, endPoint x: 60, endPoint y: 434, distance: 162.5
type input "Rialto Walk & Spritz Like a Local"
click button "Search" at bounding box center [0, 0] width 0 height 0
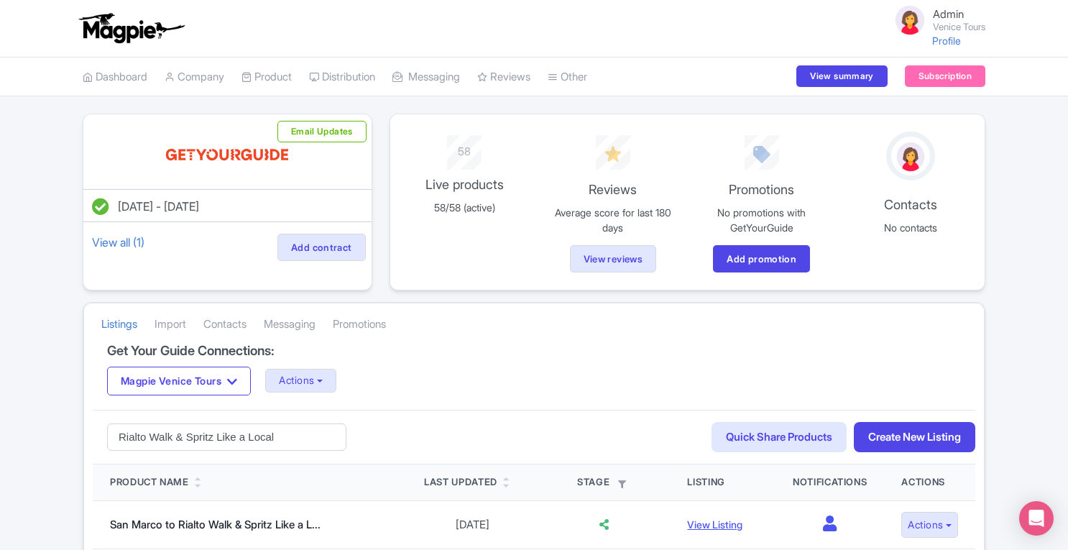
scroll to position [78, 0]
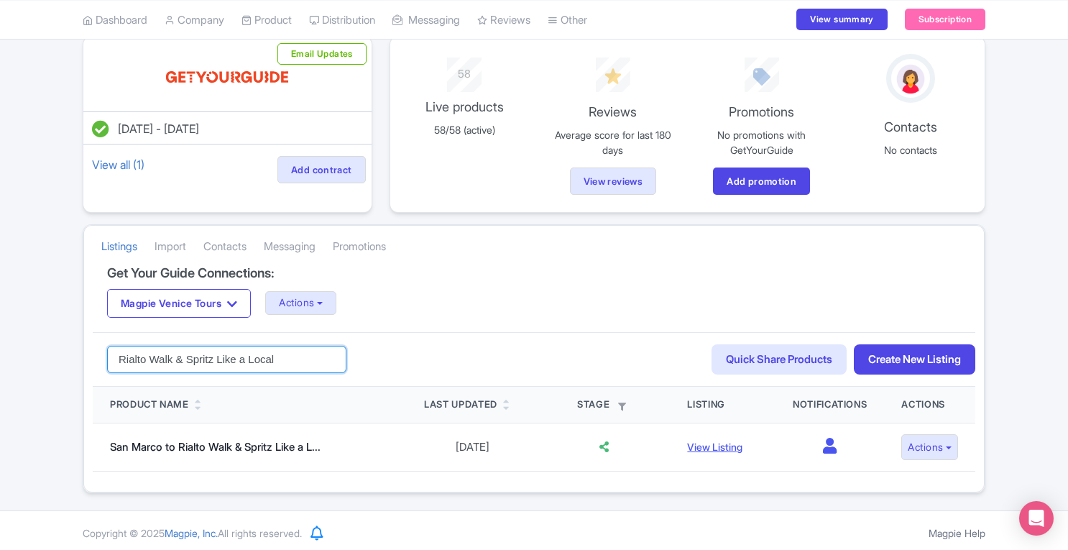
drag, startPoint x: 290, startPoint y: 359, endPoint x: 0, endPoint y: 339, distance: 291.1
click at [0, 339] on div "[DATE] - [DATE] View all (1) Add contract Email Updates 58 Live products 58/58 …" at bounding box center [534, 264] width 1068 height 457
paste input "Medieval [GEOGRAPHIC_DATA]"
type input "Medieval [GEOGRAPHIC_DATA]"
click button "Search" at bounding box center [0, 0] width 0 height 0
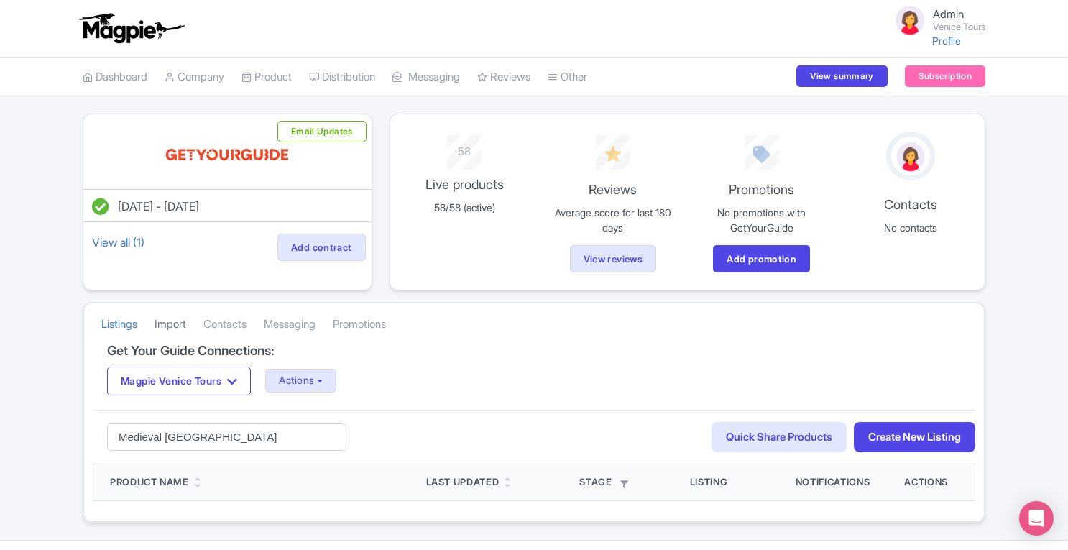
click at [183, 317] on link "Import" at bounding box center [171, 325] width 32 height 40
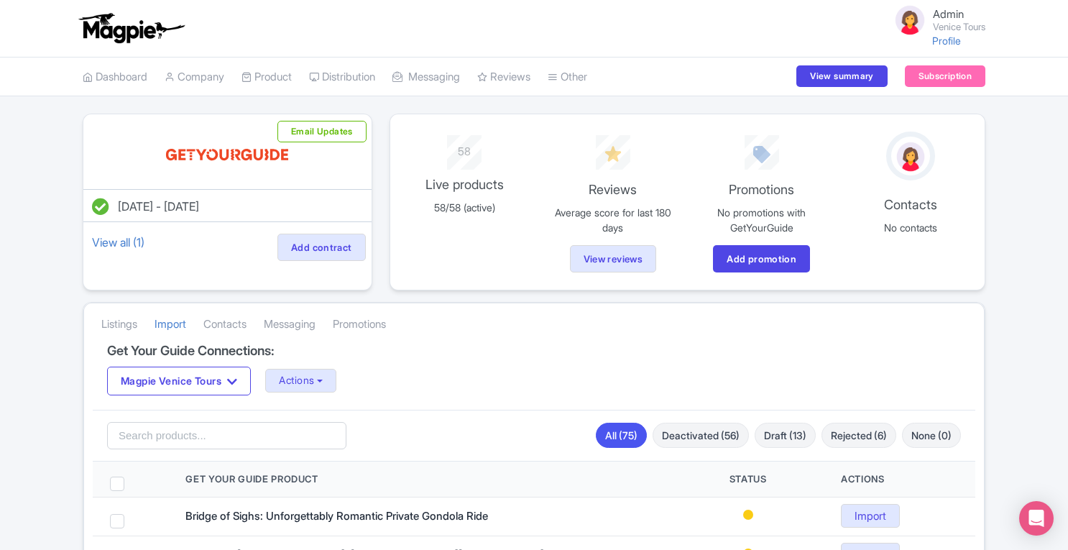
click at [211, 416] on div "Import Selected Search All (75) Deactivated (56) Draft (13) Rejected (6) None (…" at bounding box center [534, 436] width 883 height 52
click at [208, 437] on input "search" at bounding box center [226, 435] width 239 height 27
paste input "Medieval [GEOGRAPHIC_DATA]"
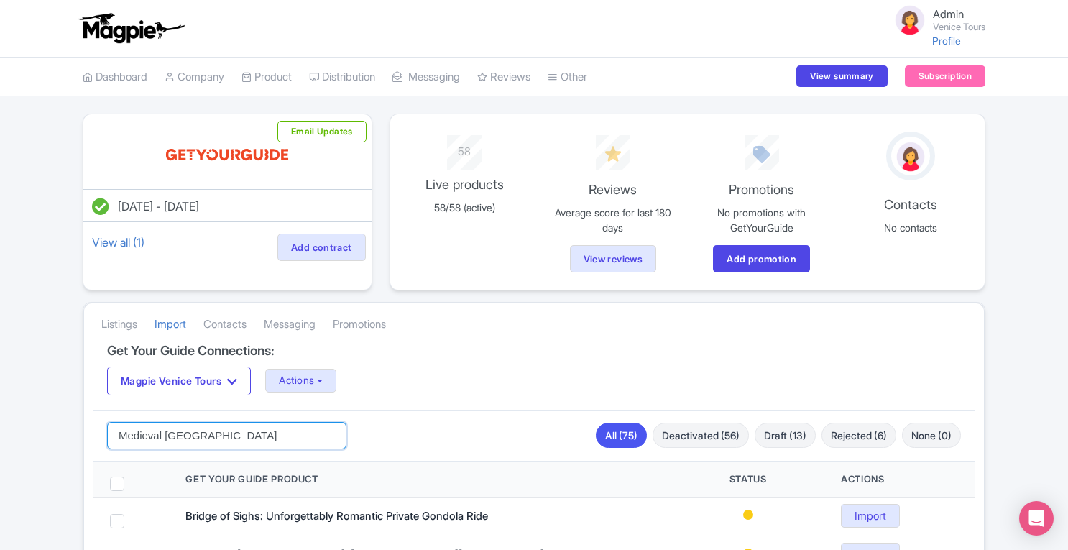
type input "Medieval [GEOGRAPHIC_DATA]"
click button "Search" at bounding box center [0, 0] width 0 height 0
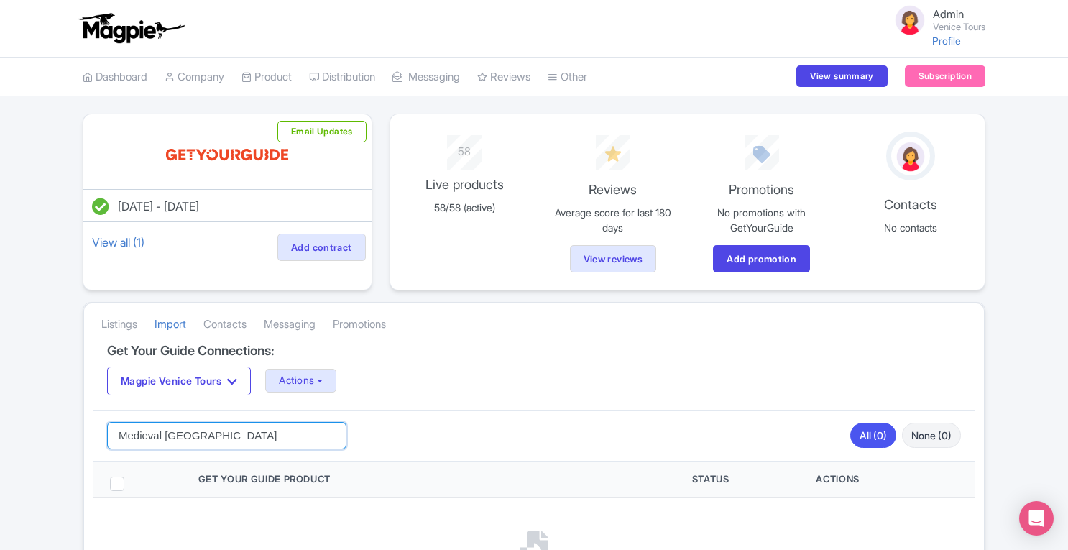
drag, startPoint x: 246, startPoint y: 433, endPoint x: 0, endPoint y: 409, distance: 247.1
click at [0, 409] on div "[DATE] - [DATE] View all (1) Add contract Email Updates 58 Live products 58/58 …" at bounding box center [534, 397] width 1068 height 566
paste input "VR History Intro"
type input "VR History Intro"
click button "Search" at bounding box center [0, 0] width 0 height 0
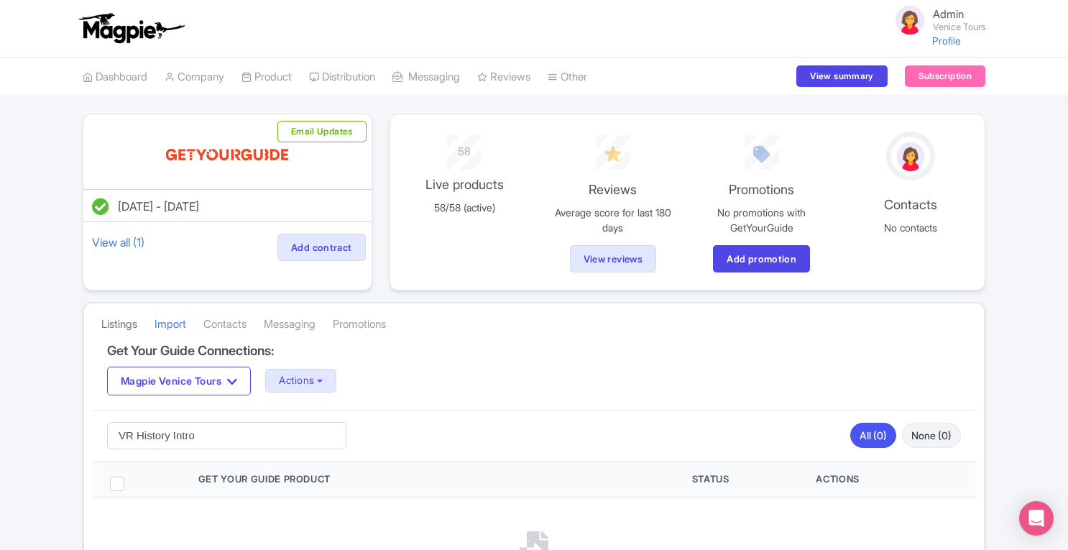
drag, startPoint x: 0, startPoint y: 0, endPoint x: 121, endPoint y: 318, distance: 339.9
click at [121, 318] on link "Listings" at bounding box center [119, 325] width 36 height 40
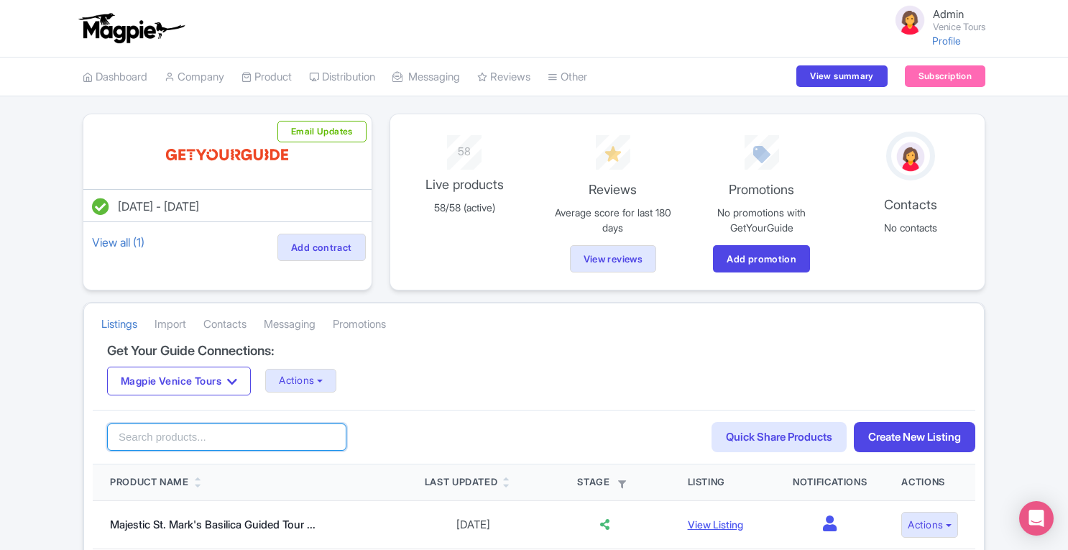
click at [187, 431] on input "search" at bounding box center [226, 436] width 239 height 27
paste input "VR History Intro"
type input "VR History Intro"
click button "Search" at bounding box center [0, 0] width 0 height 0
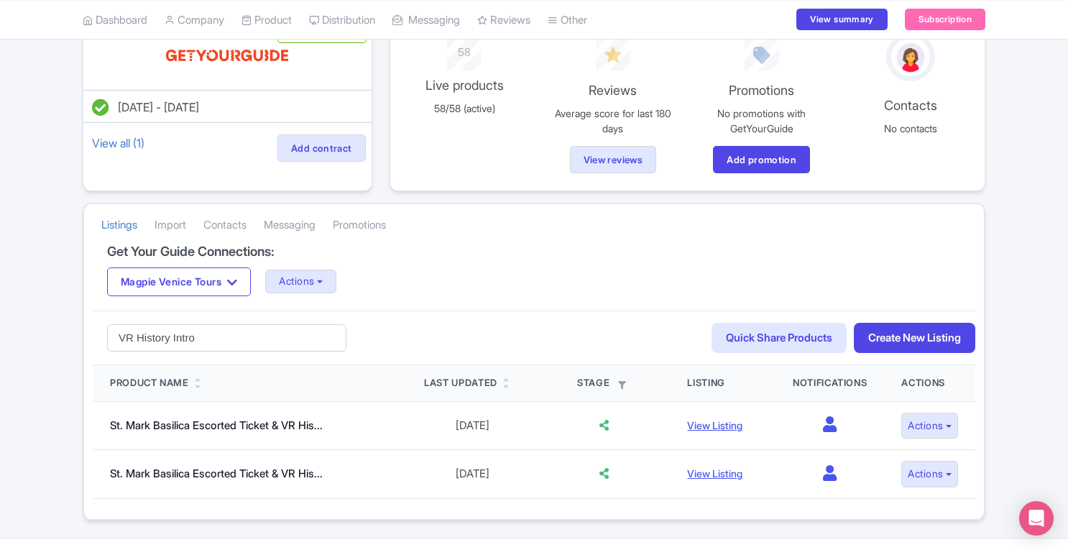
scroll to position [125, 0]
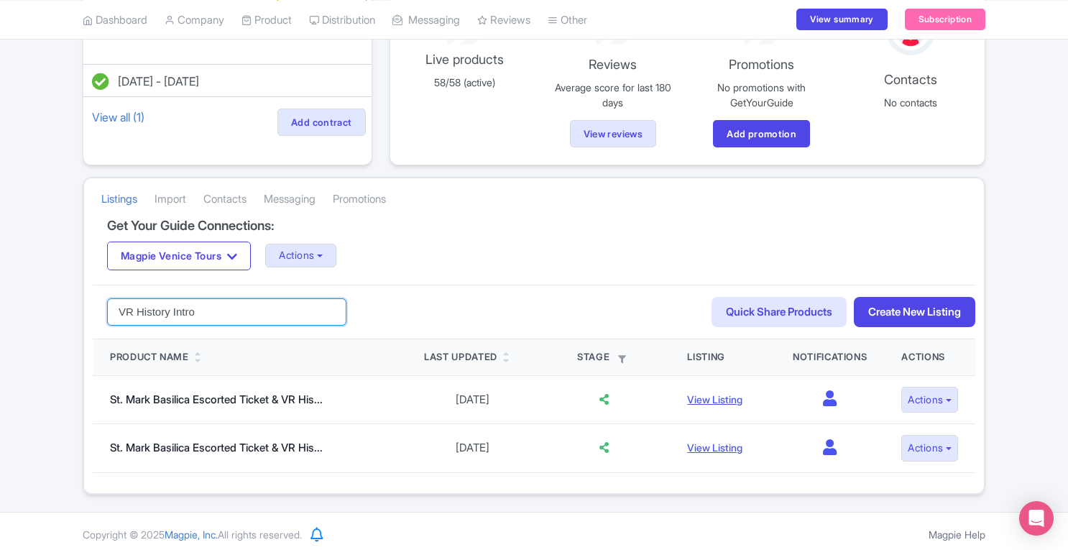
click at [207, 300] on div "VR History Intro Search Quick Share Products Create New Listing" at bounding box center [534, 312] width 883 height 55
drag, startPoint x: 207, startPoint y: 300, endPoint x: 0, endPoint y: 300, distance: 207.0
click at [0, 300] on div "Jul 17, 2025 - Jul 17, 2026 View all (1) Add contract Email Updates 58 Live pro…" at bounding box center [534, 241] width 1068 height 506
paste input "Terrace Option"
type input "Terrace Option"
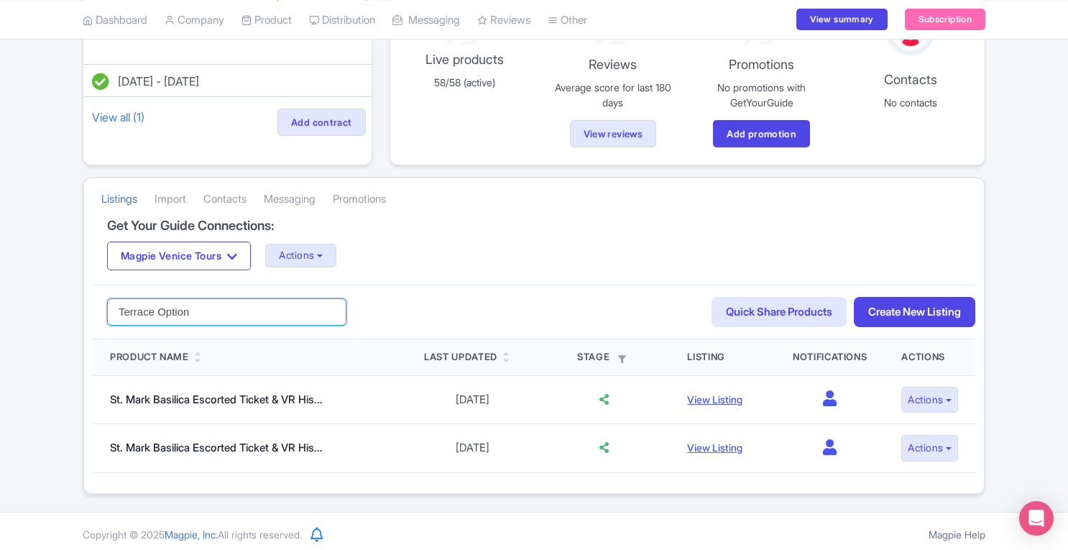
click button "Search" at bounding box center [0, 0] width 0 height 0
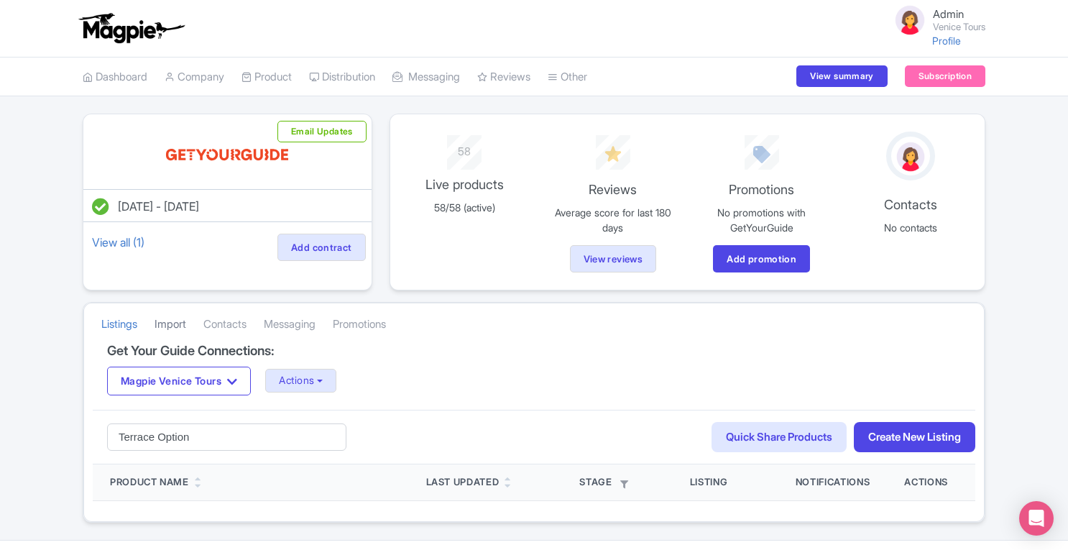
click at [175, 321] on link "Import" at bounding box center [171, 325] width 32 height 40
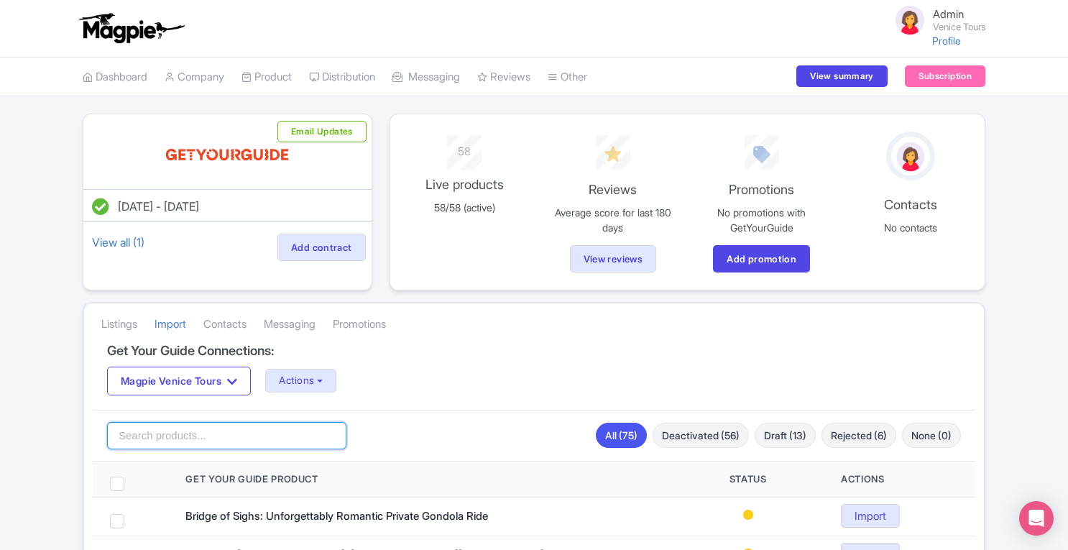
click at [281, 439] on input "search" at bounding box center [226, 435] width 239 height 27
paste input "Terrace Option"
type input "Terrace Option"
click button "Search" at bounding box center [0, 0] width 0 height 0
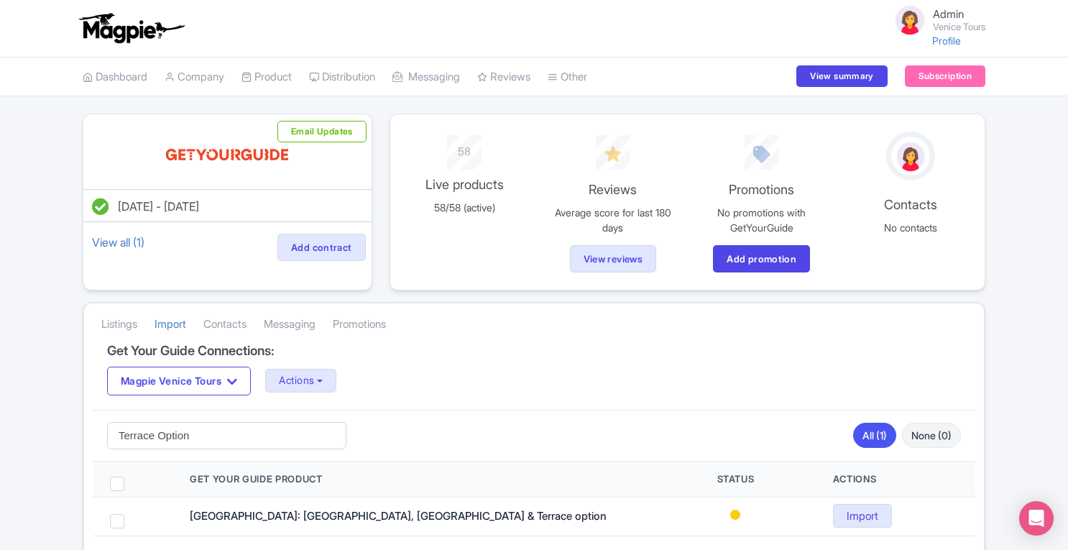
scroll to position [65, 0]
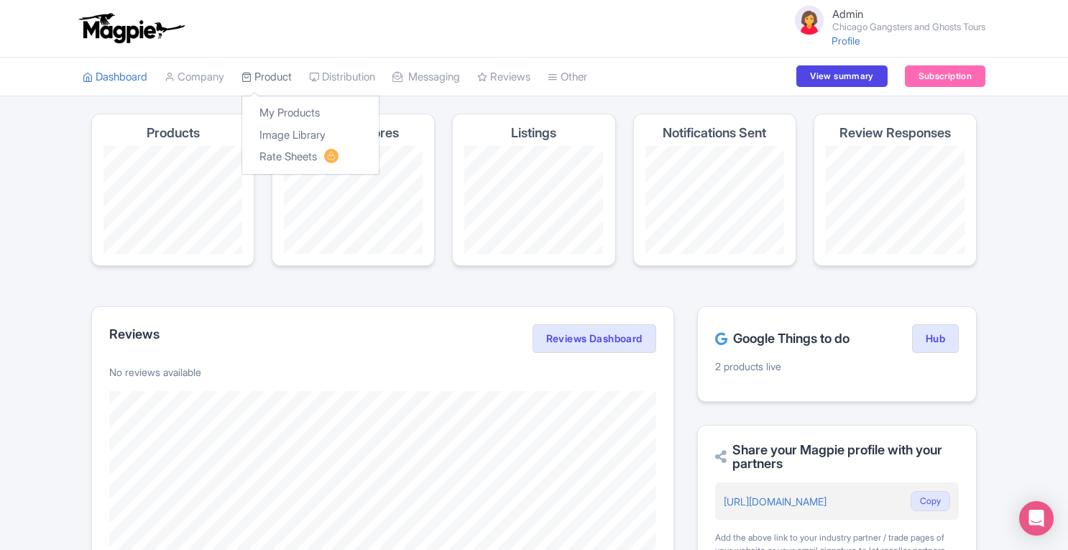
click at [281, 75] on link "Product" at bounding box center [267, 78] width 50 height 40
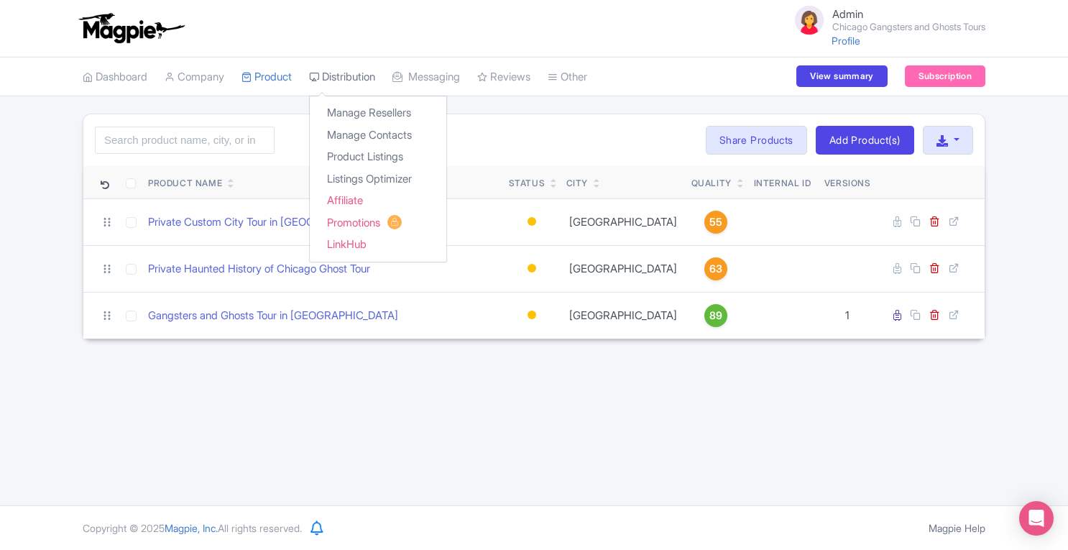
click at [360, 67] on link "Distribution" at bounding box center [342, 78] width 66 height 40
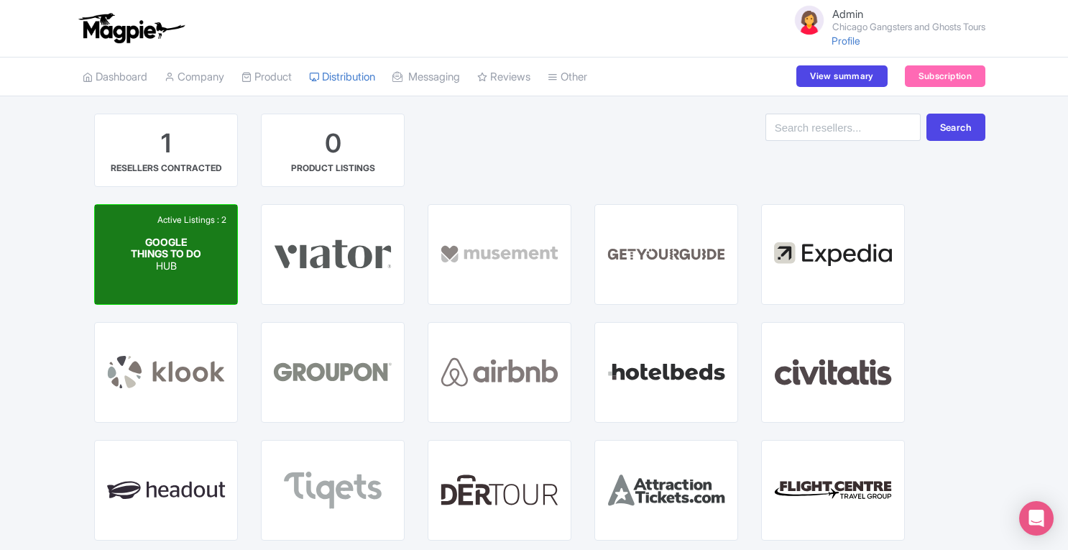
click at [210, 255] on div "Active Listings : 2 GOOGLE THINGS TO DO HUB" at bounding box center [166, 254] width 142 height 99
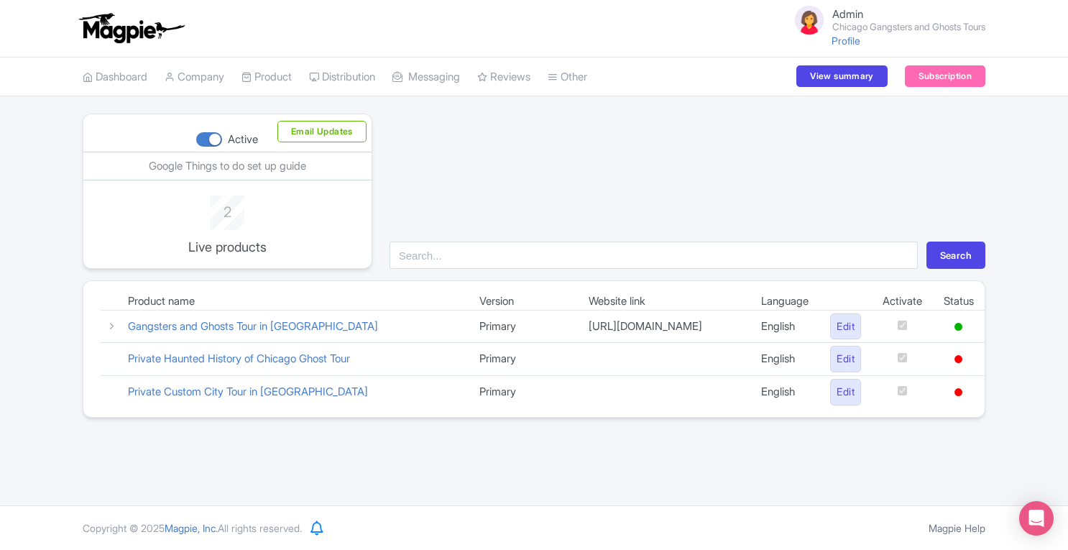
click at [206, 139] on div at bounding box center [209, 139] width 26 height 14
click at [206, 139] on input "Active" at bounding box center [200, 139] width 9 height 9
checkbox input "false"
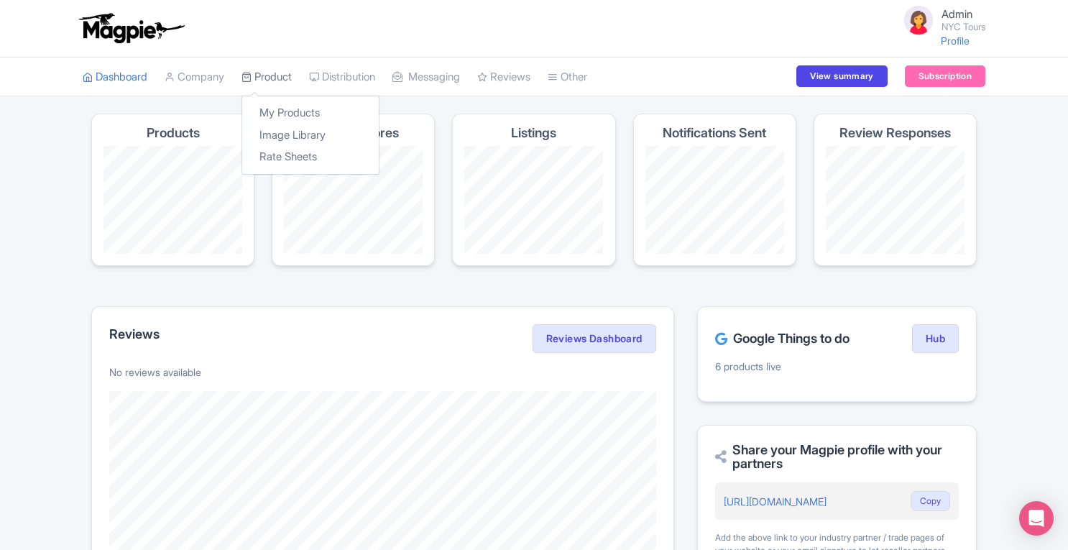
click at [279, 76] on link "Product" at bounding box center [267, 78] width 50 height 40
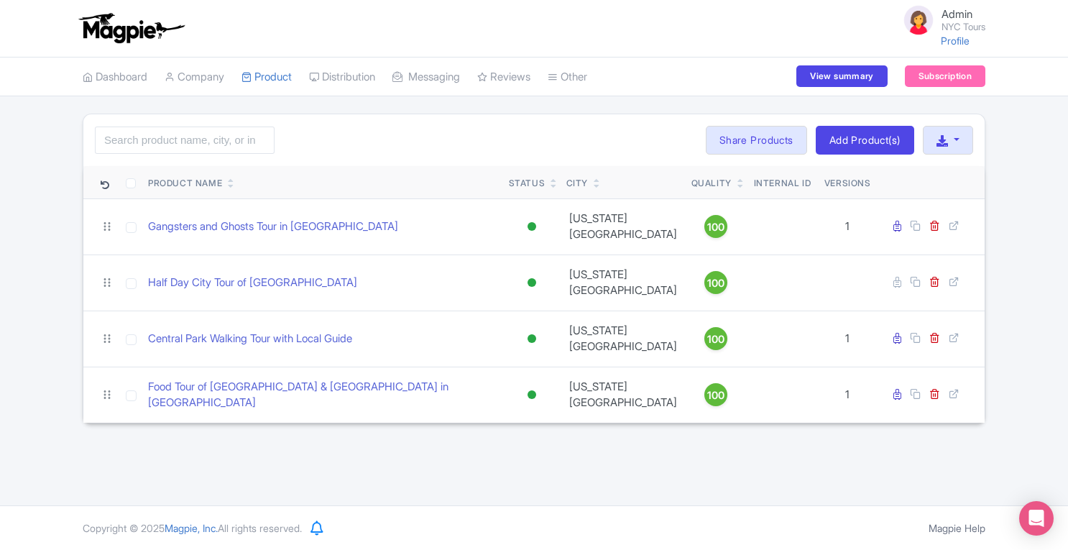
click at [351, 77] on link "Distribution" at bounding box center [342, 78] width 66 height 40
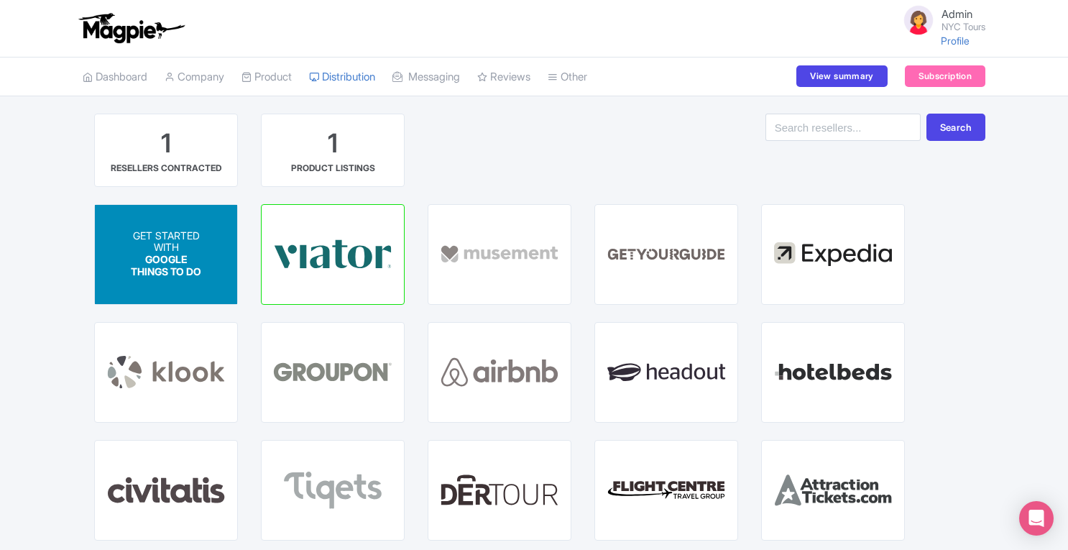
click at [159, 254] on span "GOOGLE THINGS TO DO" at bounding box center [166, 266] width 70 height 24
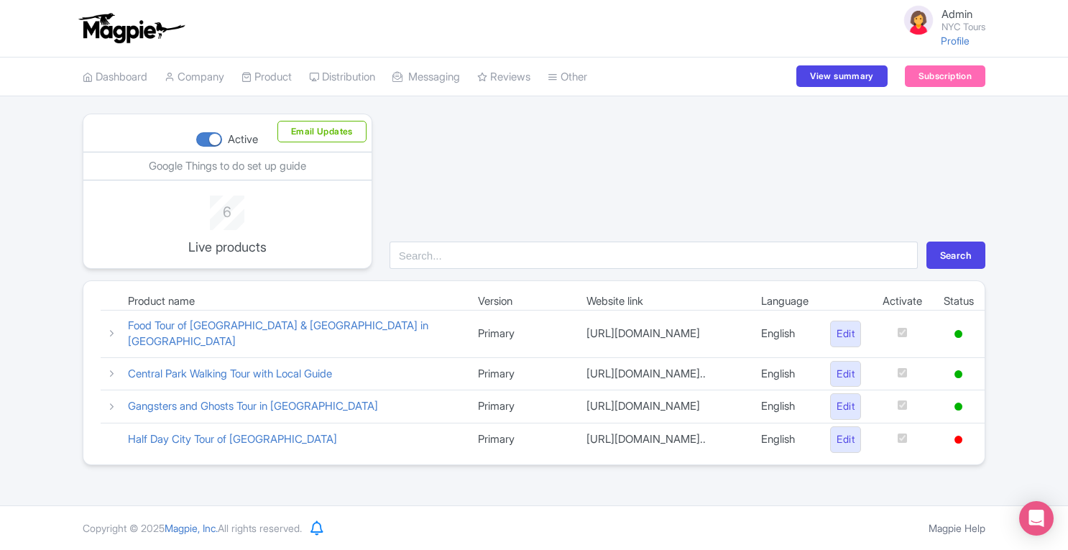
click at [208, 142] on div at bounding box center [209, 139] width 26 height 14
click at [206, 142] on input "Active" at bounding box center [200, 139] width 9 height 9
checkbox input "false"
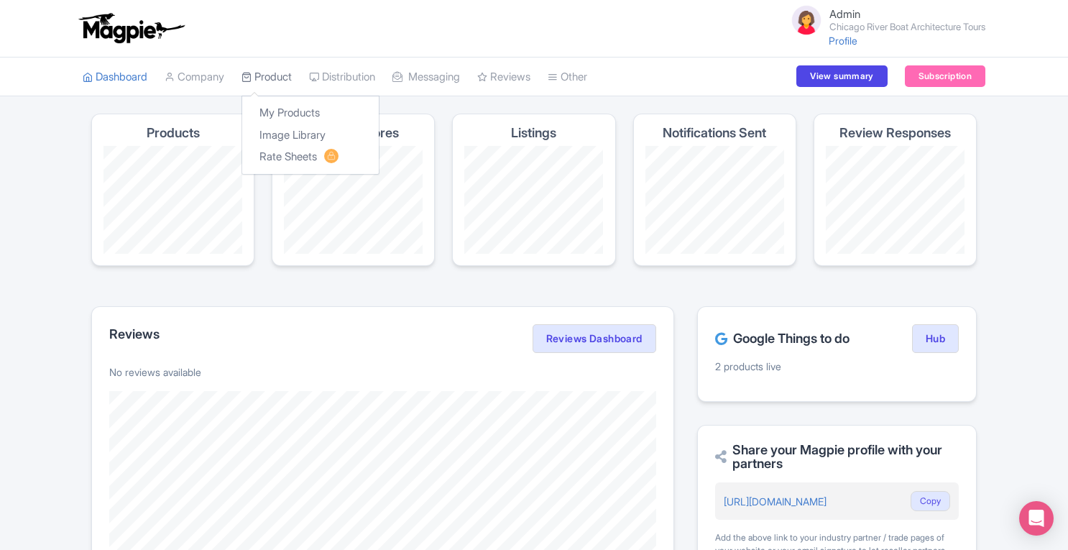
click at [275, 74] on link "Product" at bounding box center [267, 78] width 50 height 40
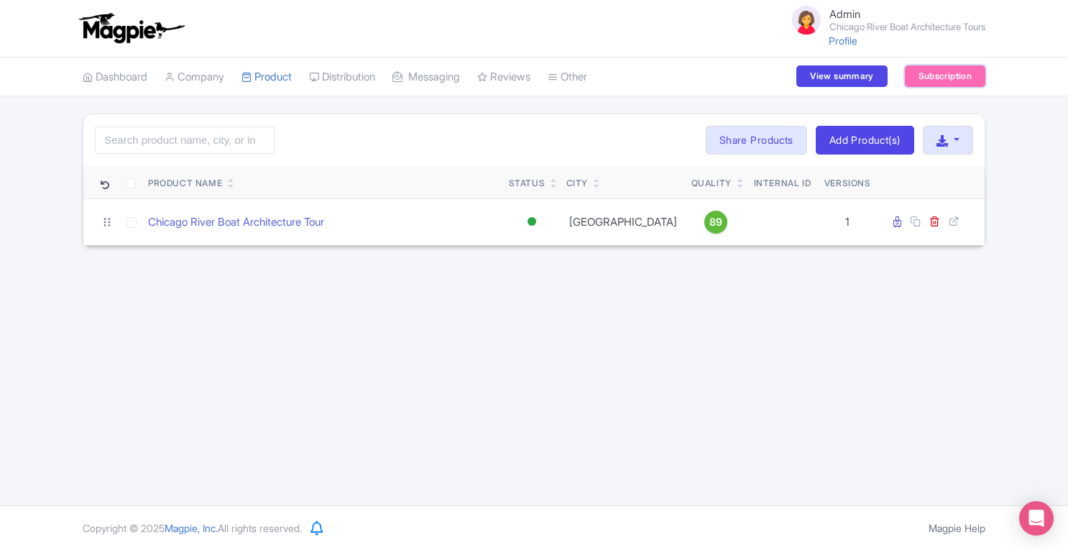
click at [968, 79] on link "Subscription" at bounding box center [945, 76] width 81 height 22
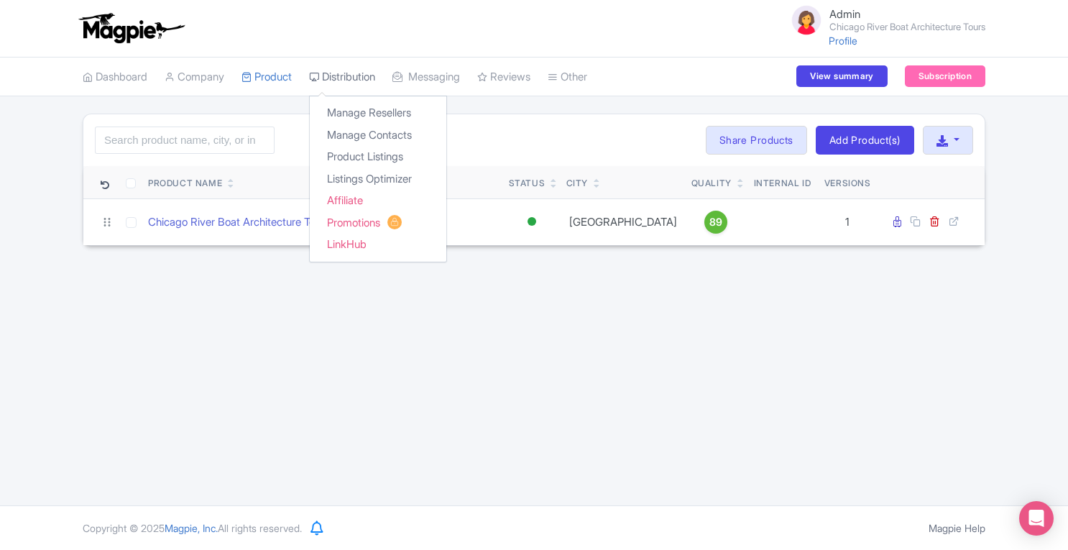
click at [352, 87] on link "Distribution" at bounding box center [342, 78] width 66 height 40
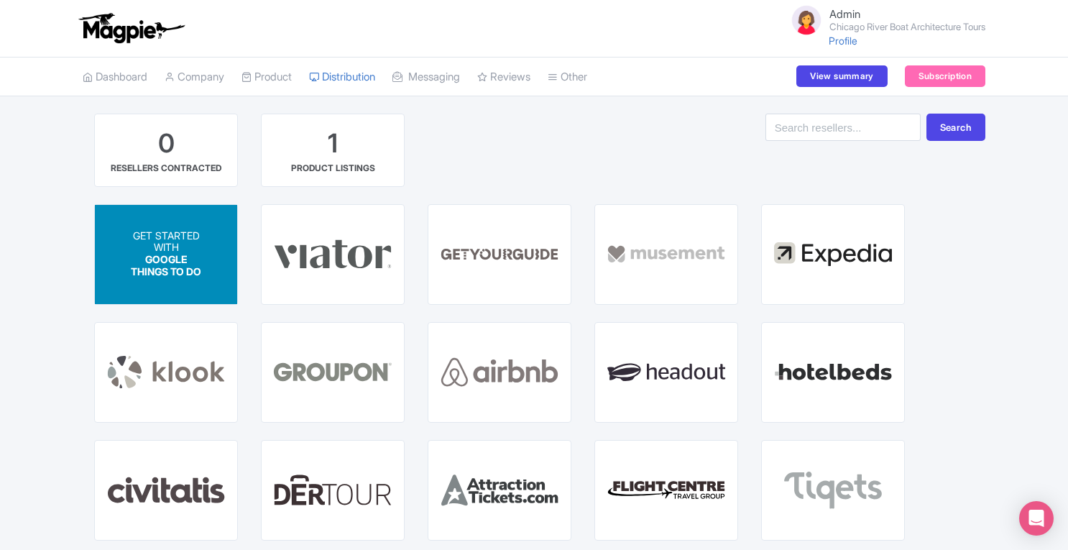
click at [169, 242] on p "WITH" at bounding box center [166, 248] width 71 height 12
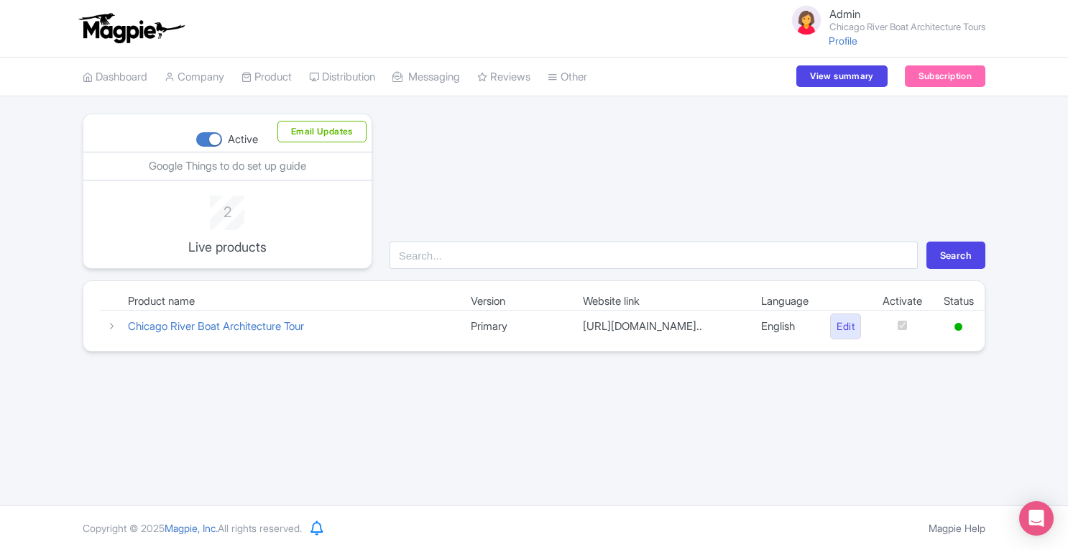
click at [204, 137] on div at bounding box center [209, 139] width 26 height 14
click at [204, 137] on input "Active" at bounding box center [200, 139] width 9 height 9
checkbox input "false"
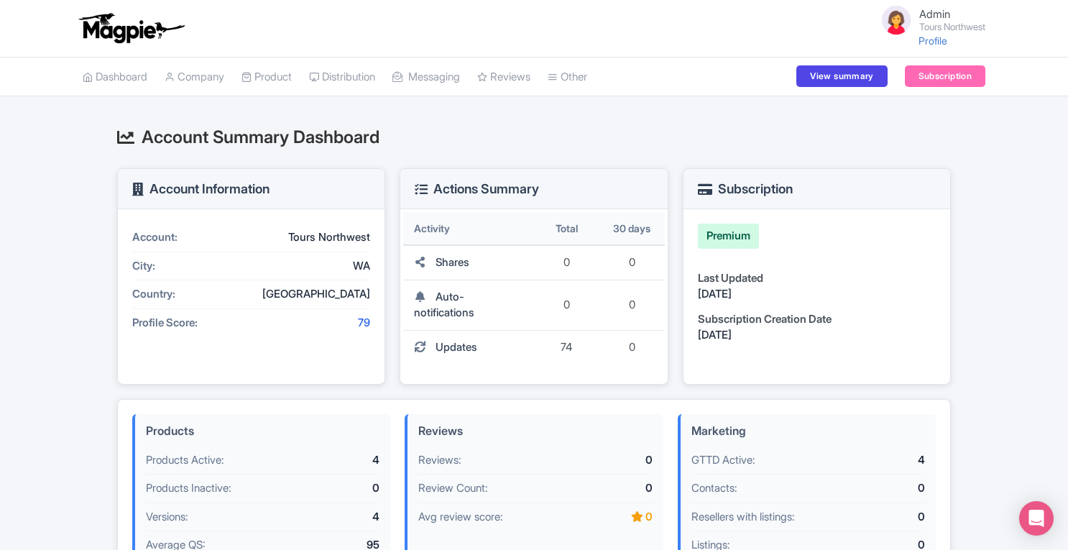
click at [954, 63] on li "Subscription" at bounding box center [945, 77] width 98 height 39
click at [947, 87] on li "Subscription" at bounding box center [945, 77] width 98 height 39
click at [942, 80] on link "Subscription" at bounding box center [945, 76] width 81 height 22
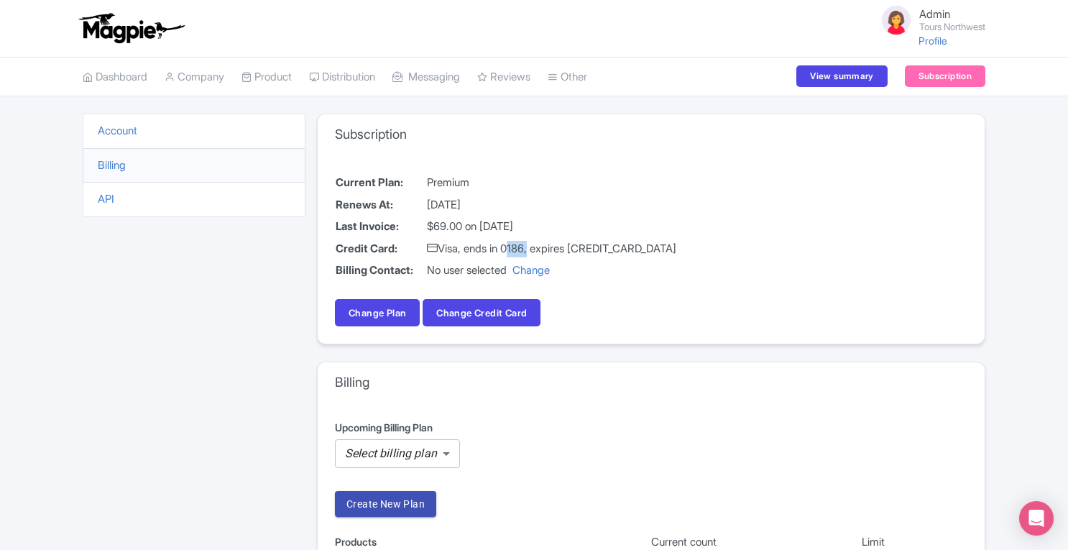
drag, startPoint x: 510, startPoint y: 248, endPoint x: 533, endPoint y: 247, distance: 23.0
click at [533, 247] on td "Visa, ends in 0186, expires [CREDIT_CARD_DATA]" at bounding box center [551, 249] width 251 height 22
copy td "0186"
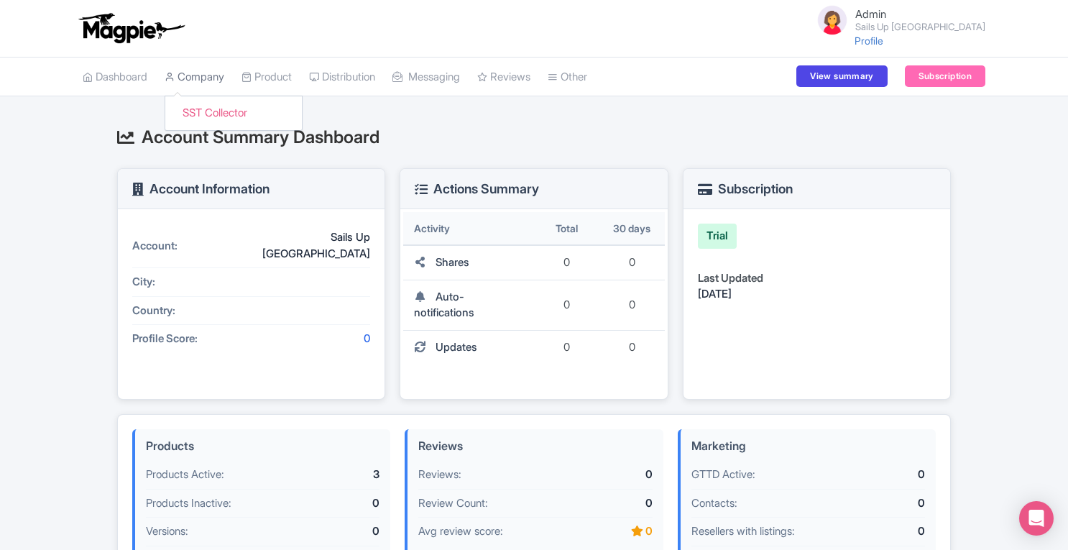
click at [218, 75] on link "Company" at bounding box center [195, 78] width 60 height 40
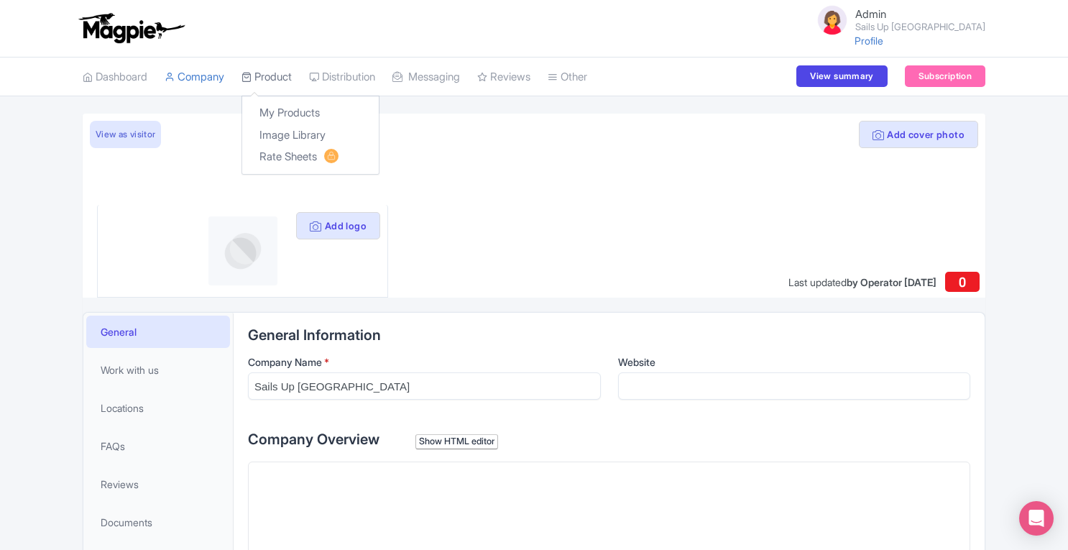
click at [275, 83] on link "Product" at bounding box center [267, 78] width 50 height 40
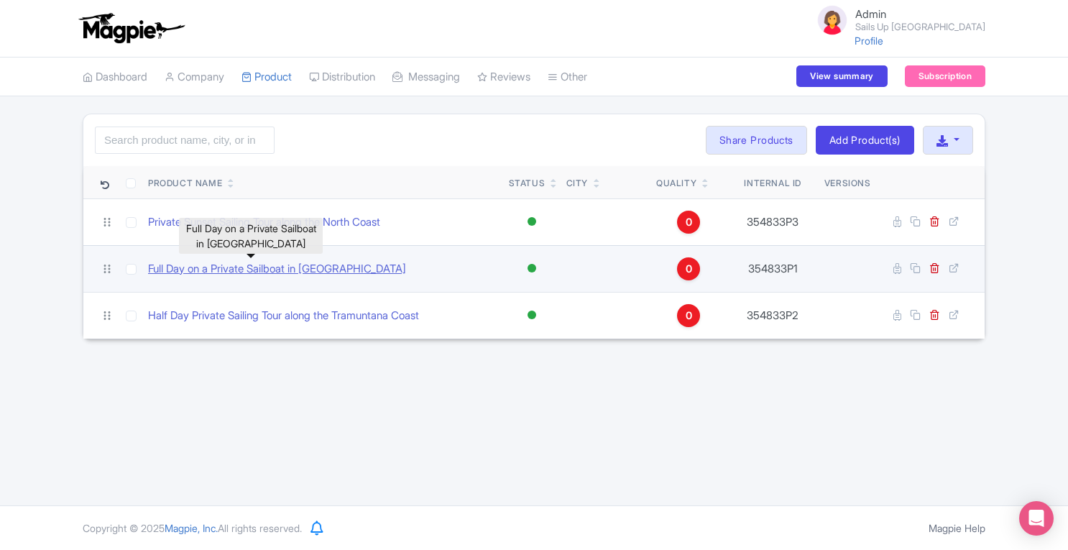
click at [299, 270] on link "Full Day on a Private Sailboat in [GEOGRAPHIC_DATA]" at bounding box center [277, 269] width 258 height 17
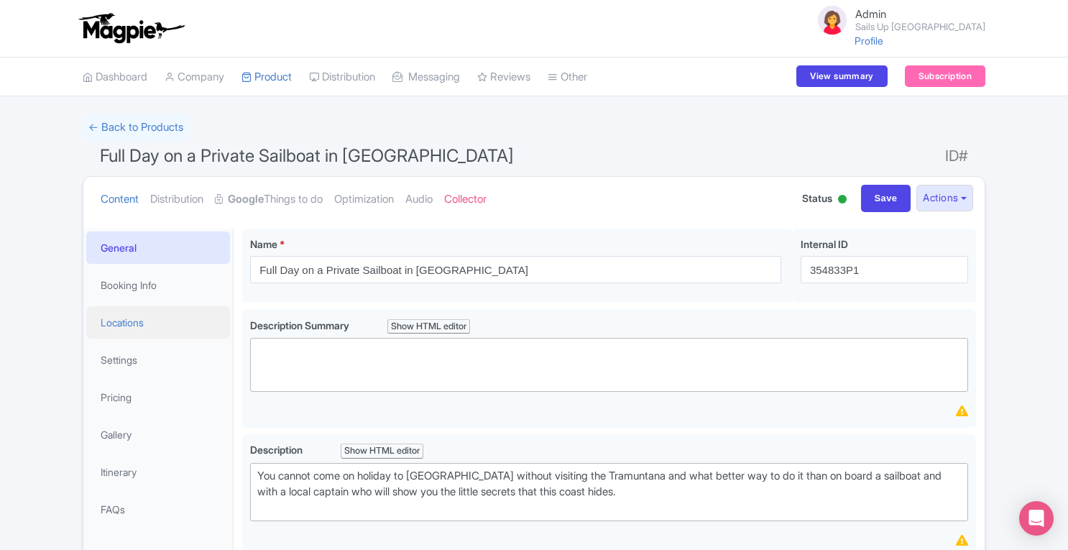
click at [134, 330] on link "Locations" at bounding box center [158, 322] width 144 height 32
